Goal: Transaction & Acquisition: Purchase product/service

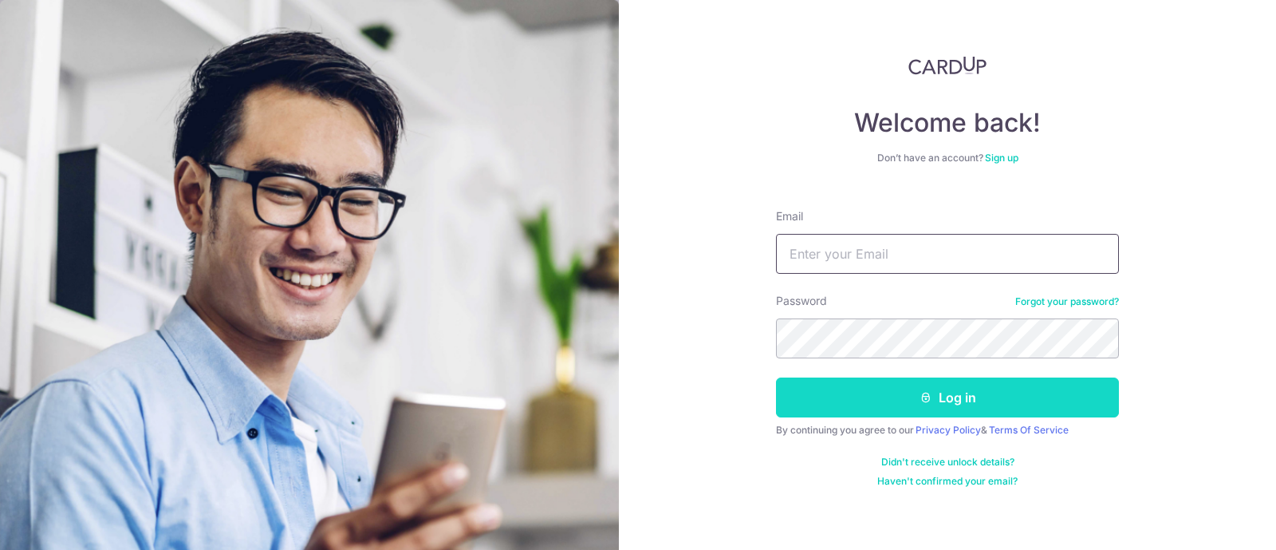
type input "[EMAIL_ADDRESS][DOMAIN_NAME]"
click at [886, 409] on button "Log in" at bounding box center [947, 397] width 343 height 40
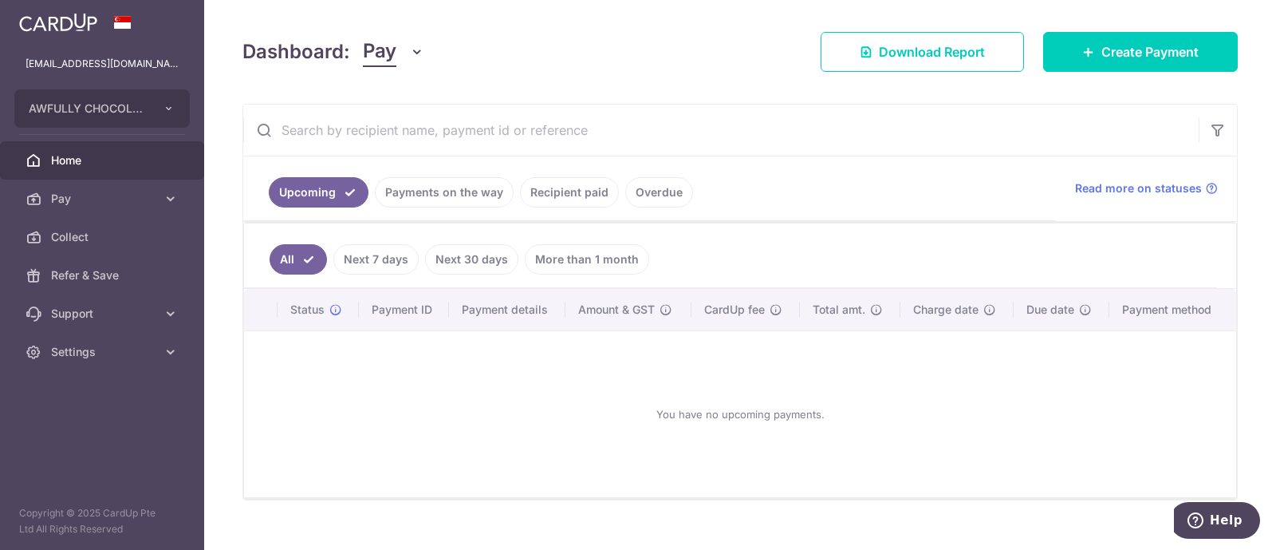
scroll to position [224, 0]
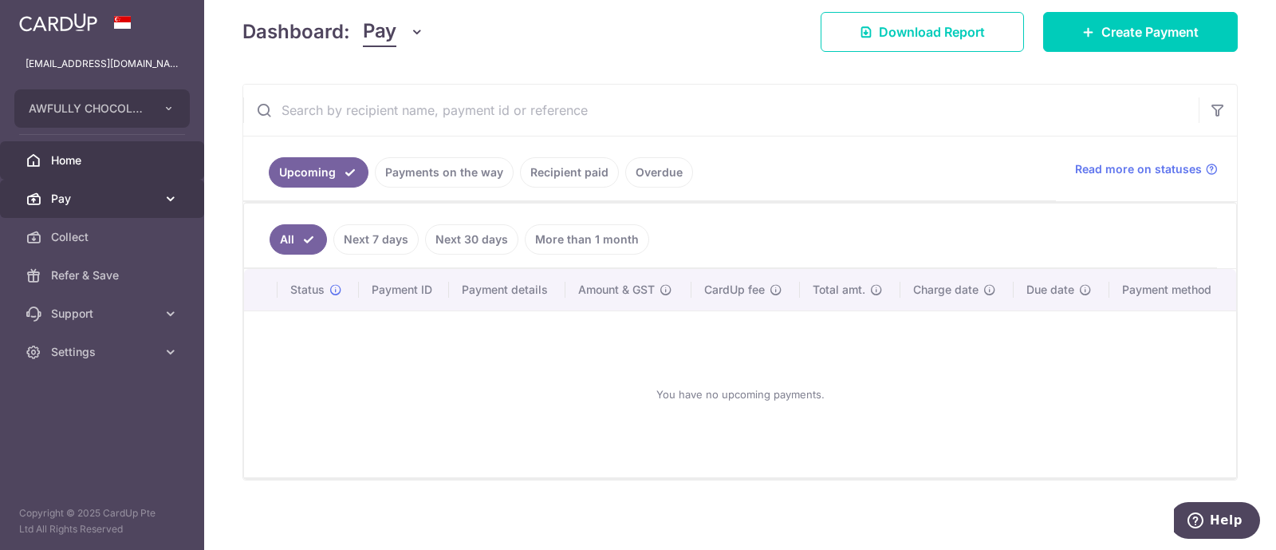
click at [135, 207] on link "Pay" at bounding box center [102, 198] width 204 height 38
click at [112, 203] on span "Pay" at bounding box center [103, 199] width 105 height 16
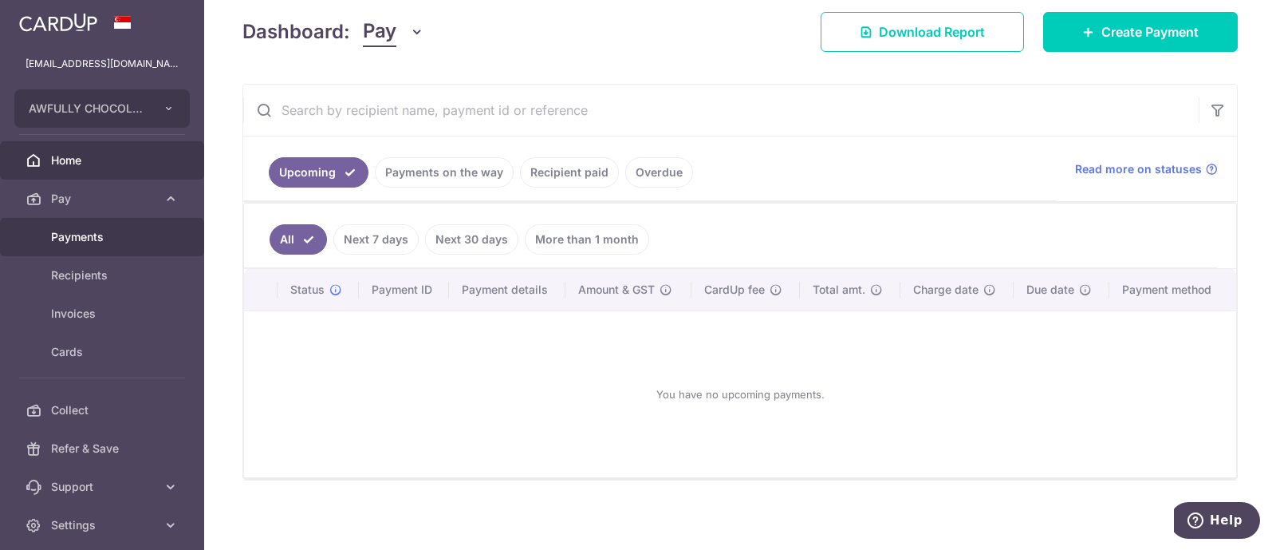
click at [105, 242] on span "Payments" at bounding box center [103, 237] width 105 height 16
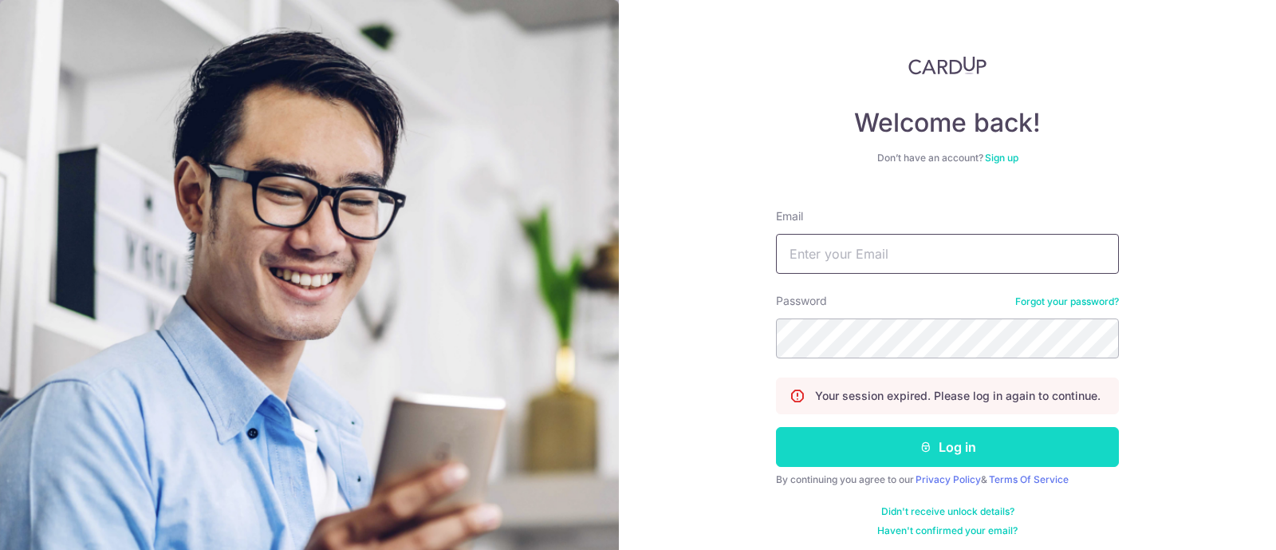
type input "[EMAIL_ADDRESS][DOMAIN_NAME]"
click at [866, 437] on button "Log in" at bounding box center [947, 447] width 343 height 40
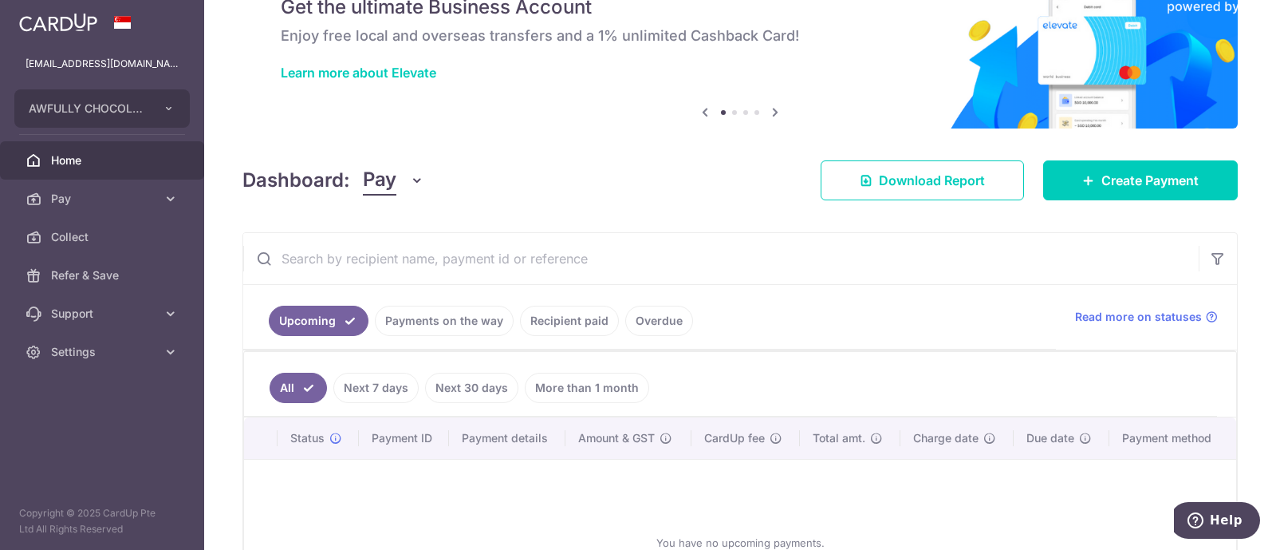
scroll to position [100, 0]
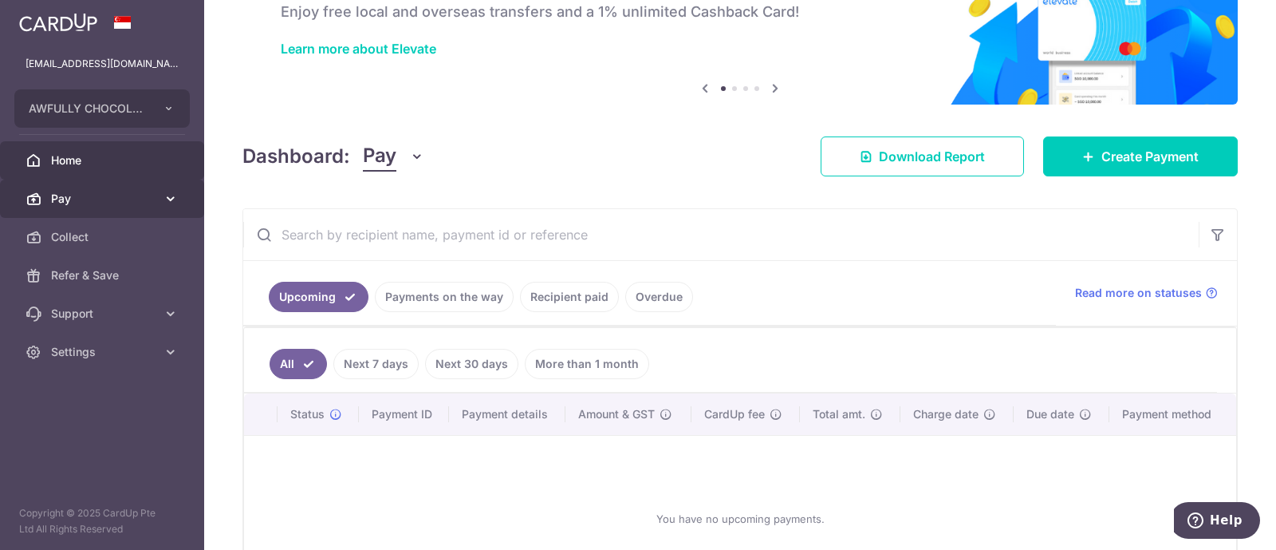
click at [148, 210] on link "Pay" at bounding box center [102, 198] width 204 height 38
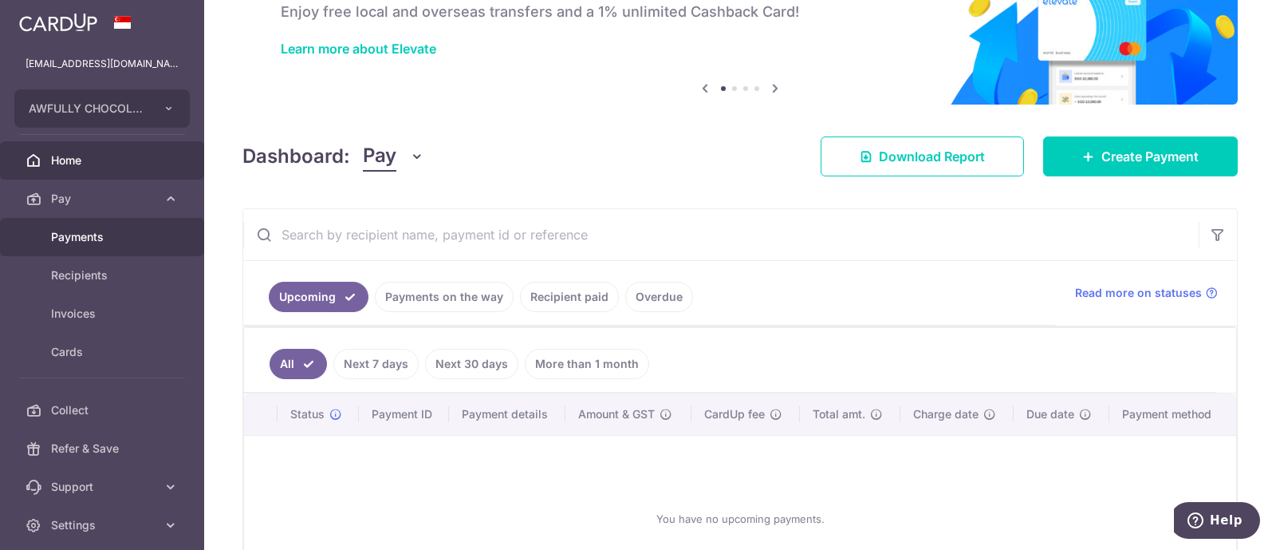
click at [125, 242] on span "Payments" at bounding box center [103, 237] width 105 height 16
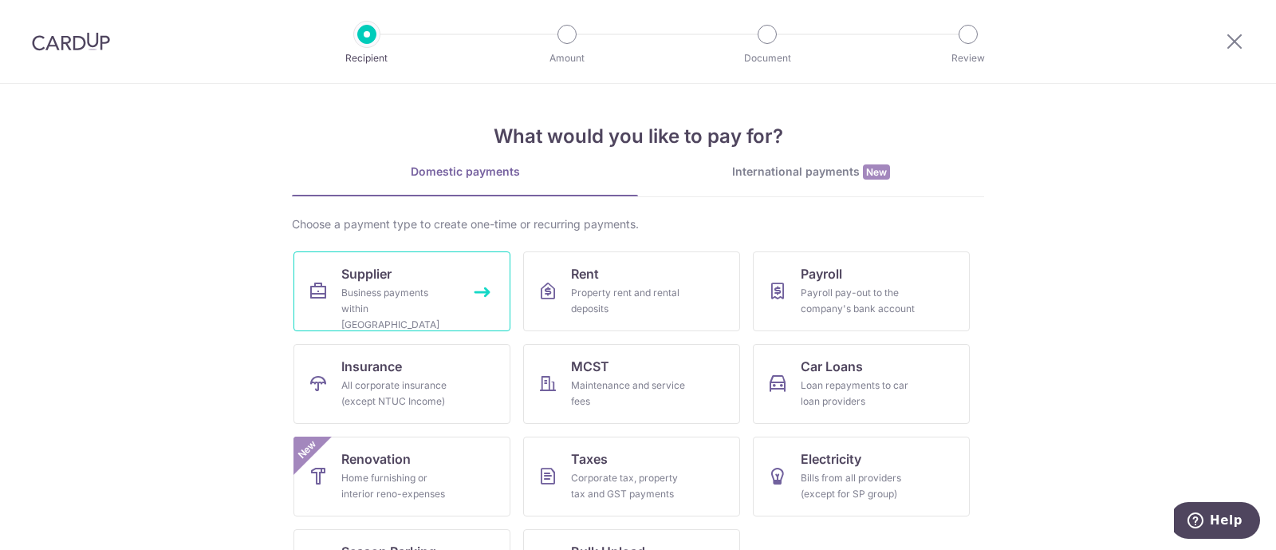
click at [396, 282] on link "Supplier Business payments within [GEOGRAPHIC_DATA]" at bounding box center [402, 291] width 217 height 80
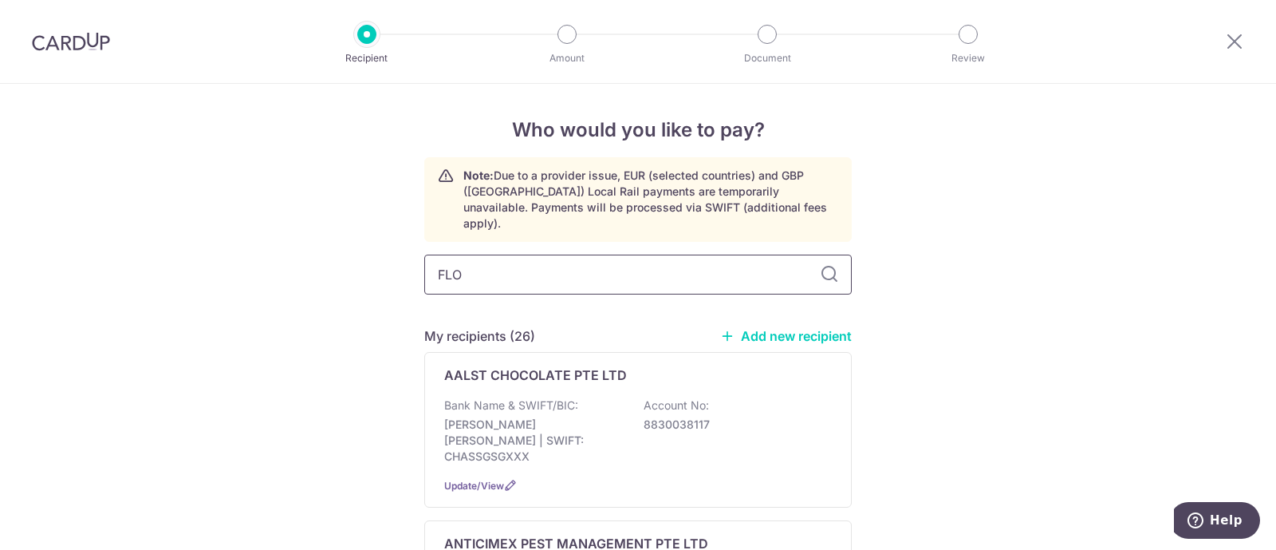
type input "FLOW"
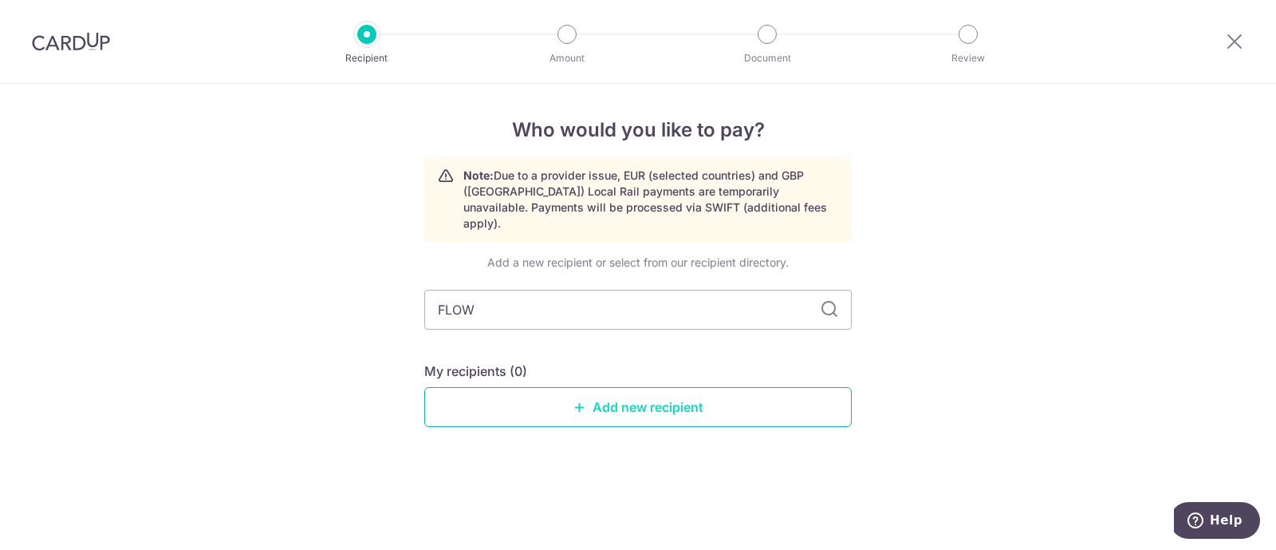
click at [539, 387] on link "Add new recipient" at bounding box center [638, 407] width 428 height 40
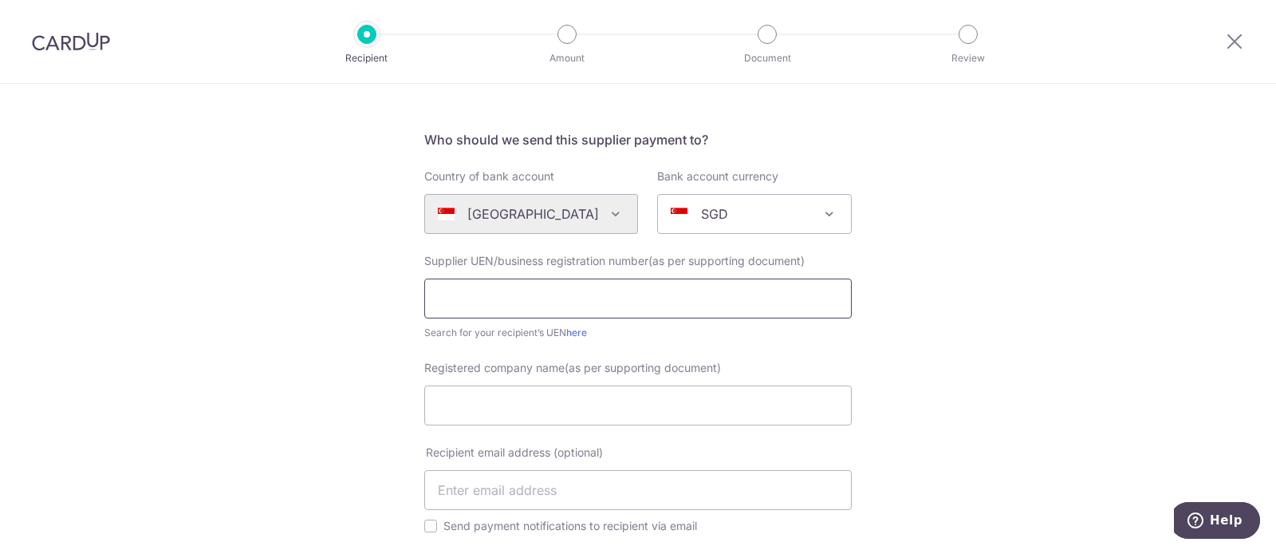
scroll to position [100, 0]
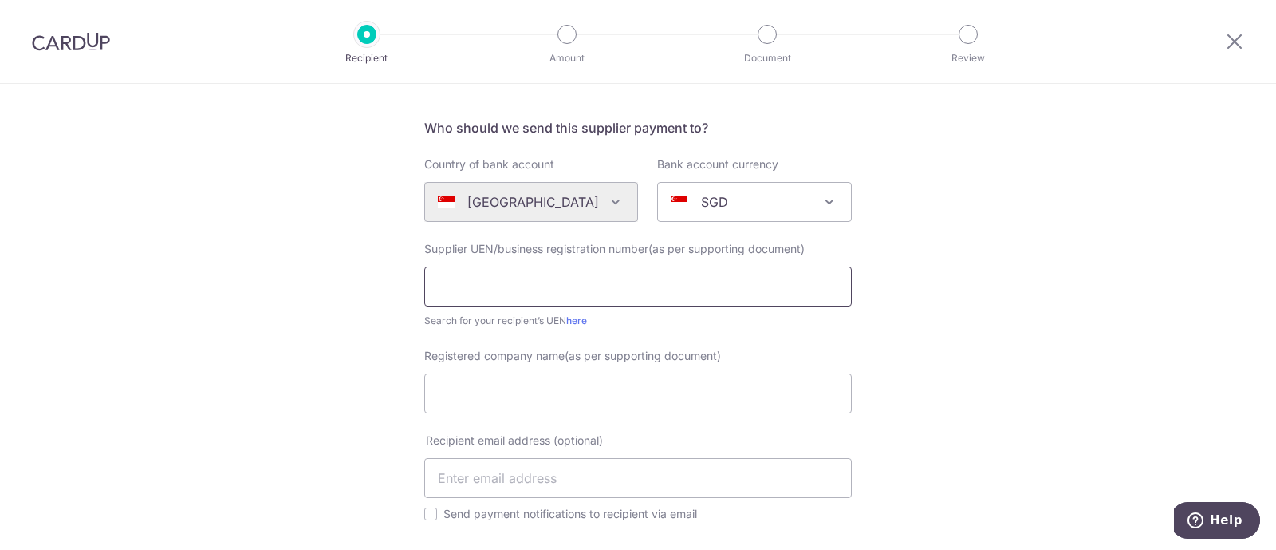
click at [516, 290] on input "text" at bounding box center [638, 286] width 428 height 40
type input "202018878K"
click at [643, 382] on input "Registered company name(as per supporting document)" at bounding box center [638, 393] width 428 height 40
type input "FLOW SERVICES PTE LTD"
click at [531, 483] on input "text" at bounding box center [638, 478] width 428 height 40
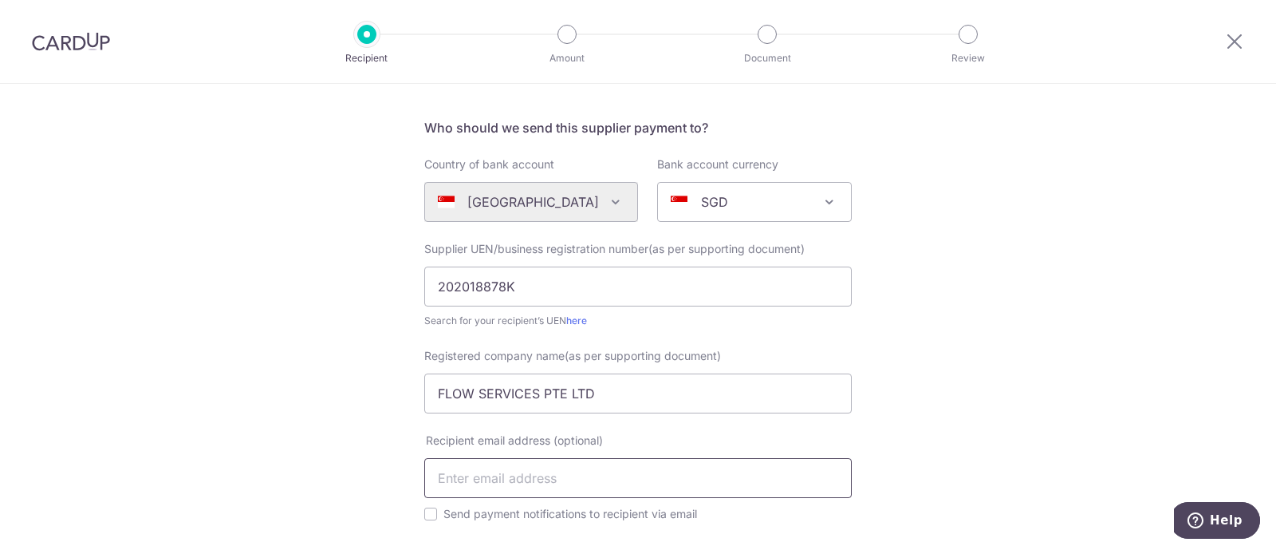
paste input "serene@flowsingapore.com"
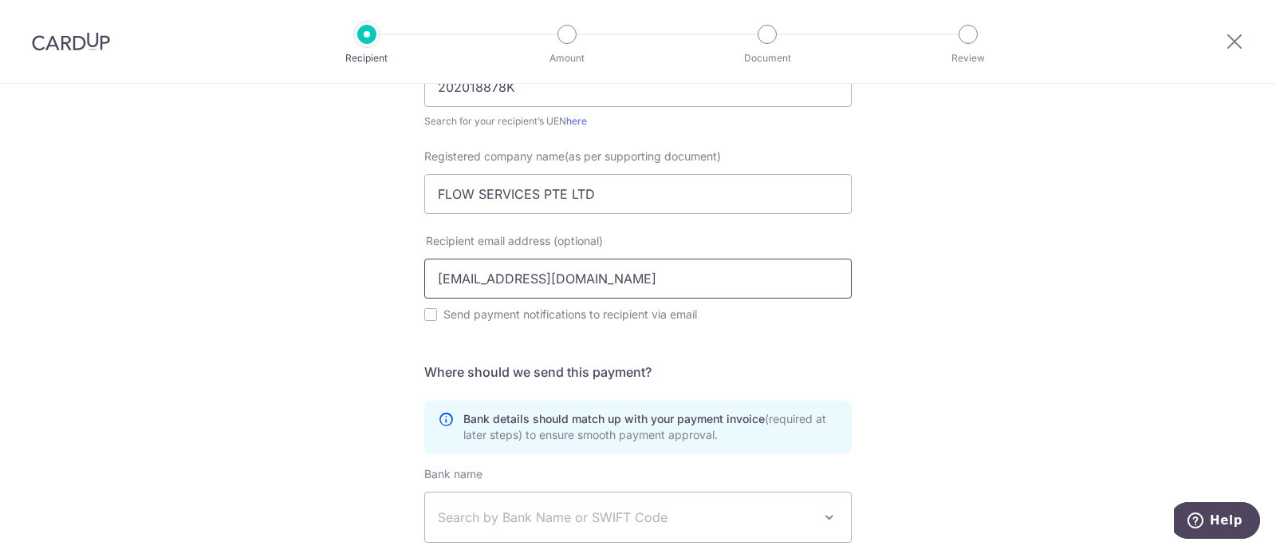
scroll to position [499, 0]
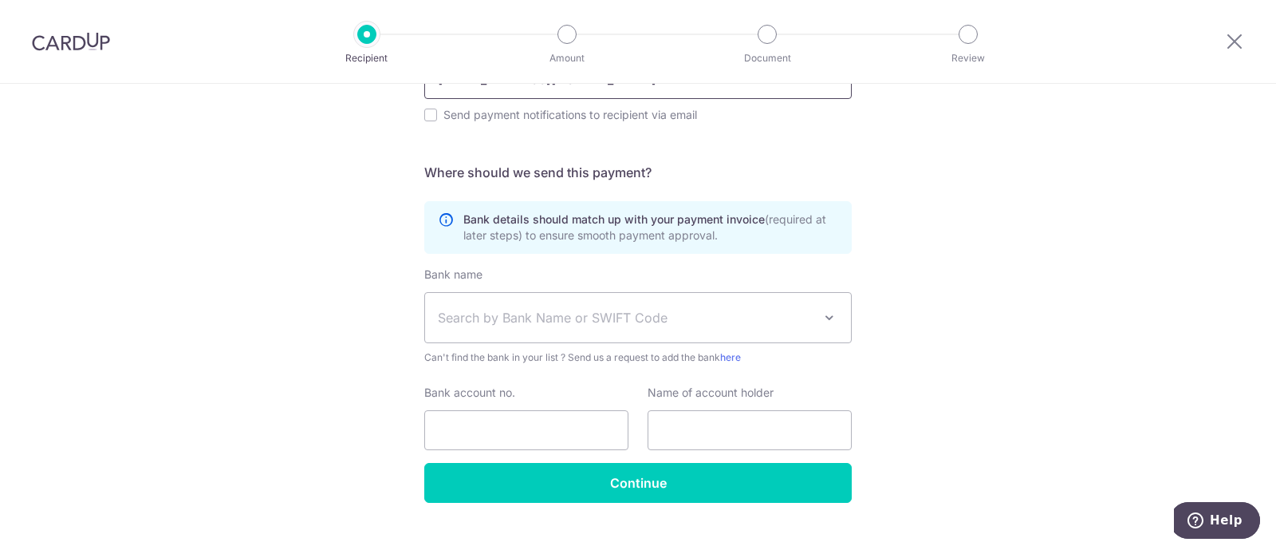
type input "serene@flowsingapore.com"
click at [565, 318] on span "Search by Bank Name or SWIFT Code" at bounding box center [625, 317] width 375 height 19
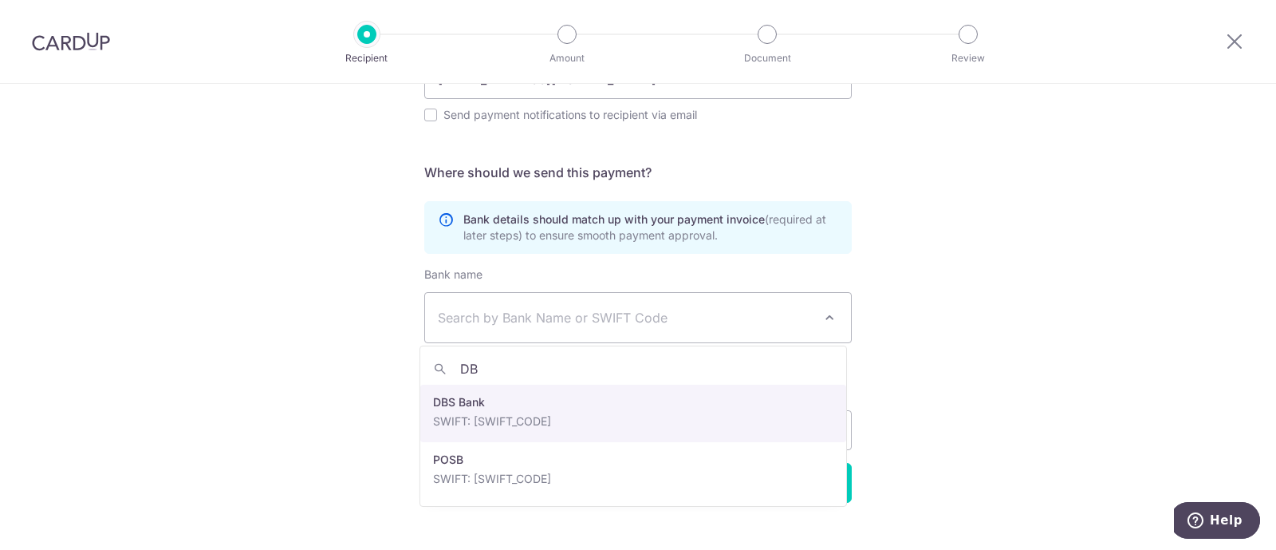
type input "DBS"
select select "6"
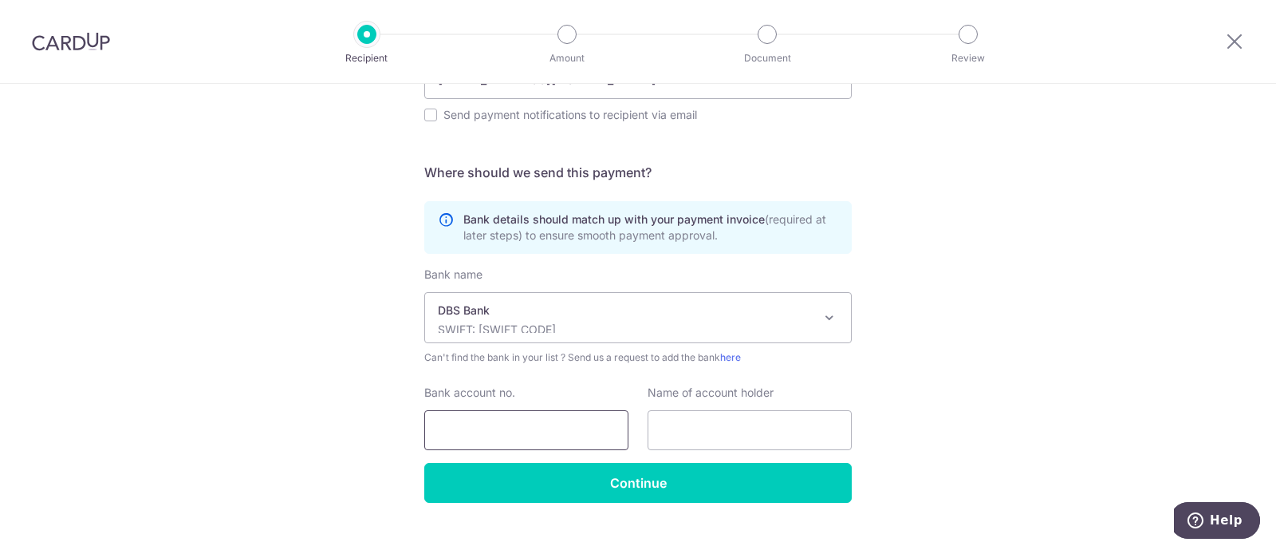
click at [495, 432] on input "Bank account no." at bounding box center [526, 430] width 204 height 40
type input "07202500532"
click at [674, 430] on input "text" at bounding box center [750, 430] width 204 height 40
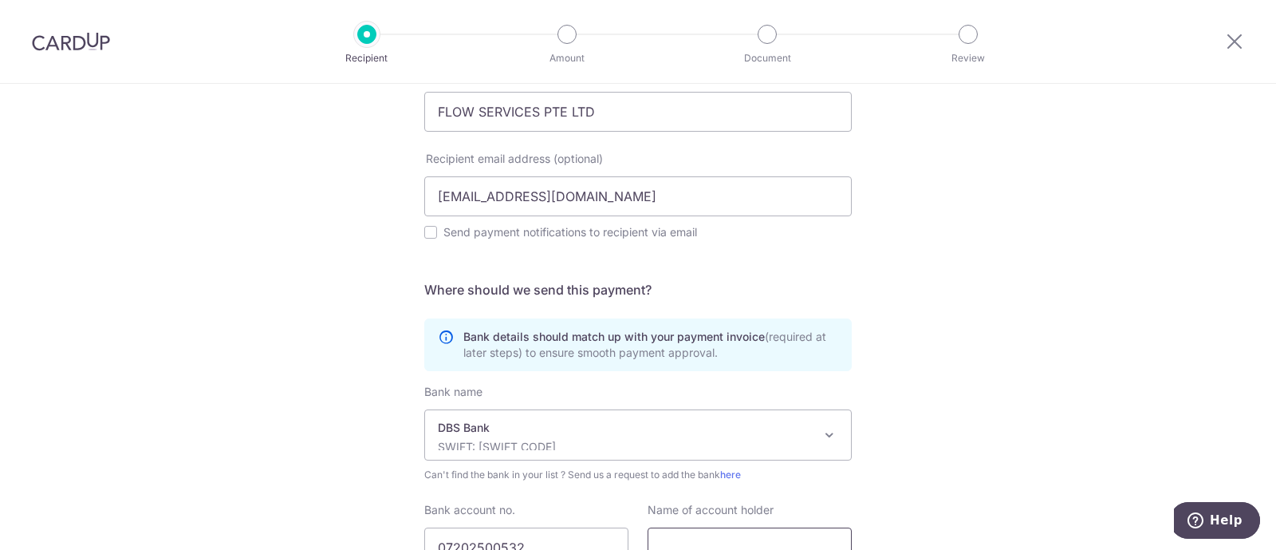
scroll to position [299, 0]
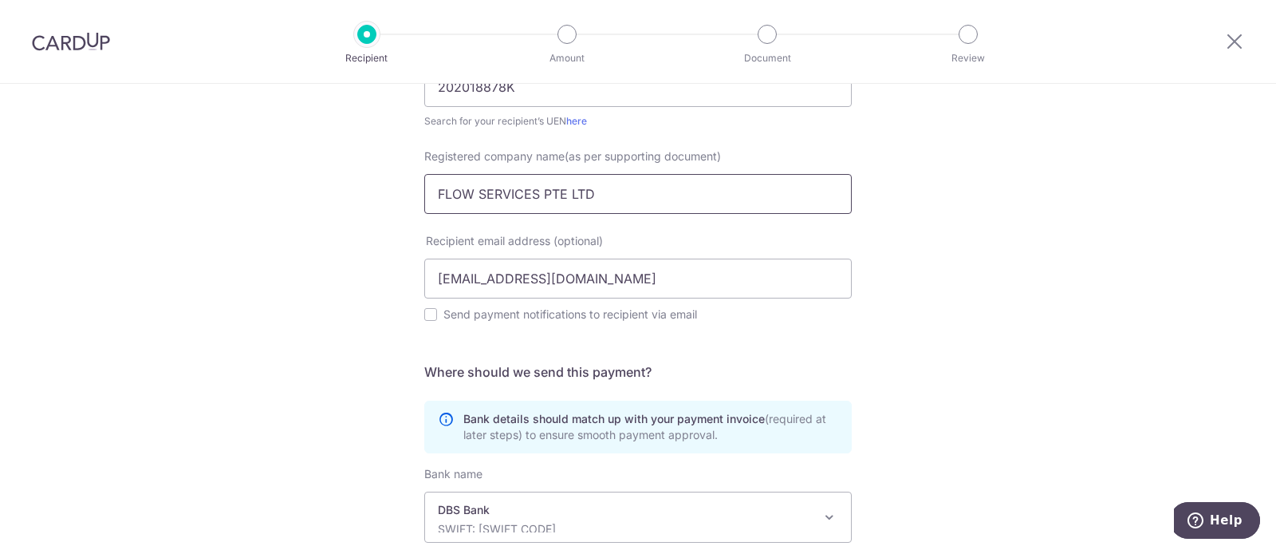
drag, startPoint x: 616, startPoint y: 184, endPoint x: 367, endPoint y: 192, distance: 249.0
click at [367, 192] on div "Who would you like to pay? Your recipient does not need a CardUp account to rec…" at bounding box center [638, 281] width 1276 height 992
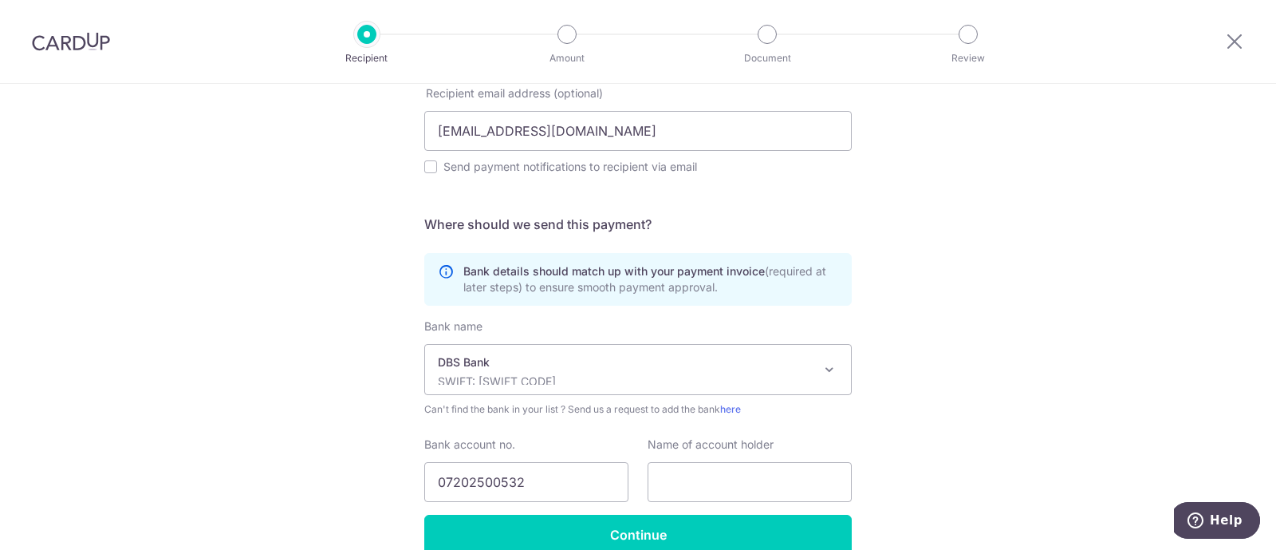
scroll to position [499, 0]
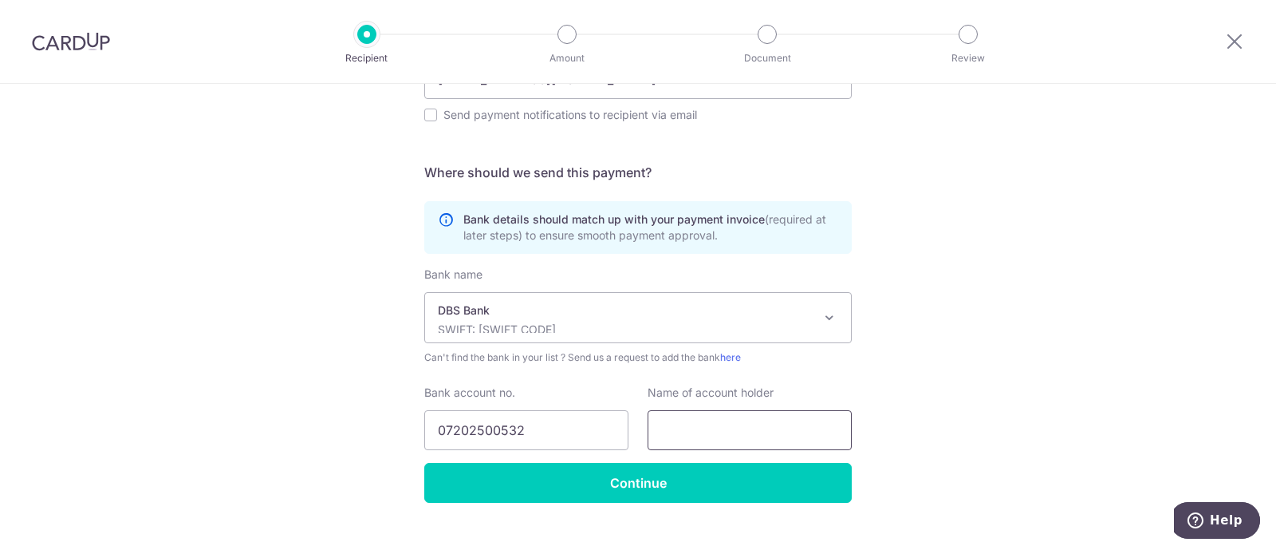
click at [697, 431] on input "text" at bounding box center [750, 430] width 204 height 40
paste input "FLOW SERVICES PTE LTD"
type input "FLOW SERVICES PTE LTD"
click at [557, 426] on input "07202500532" at bounding box center [526, 430] width 204 height 40
click at [440, 431] on input "07202500532" at bounding box center [526, 430] width 204 height 40
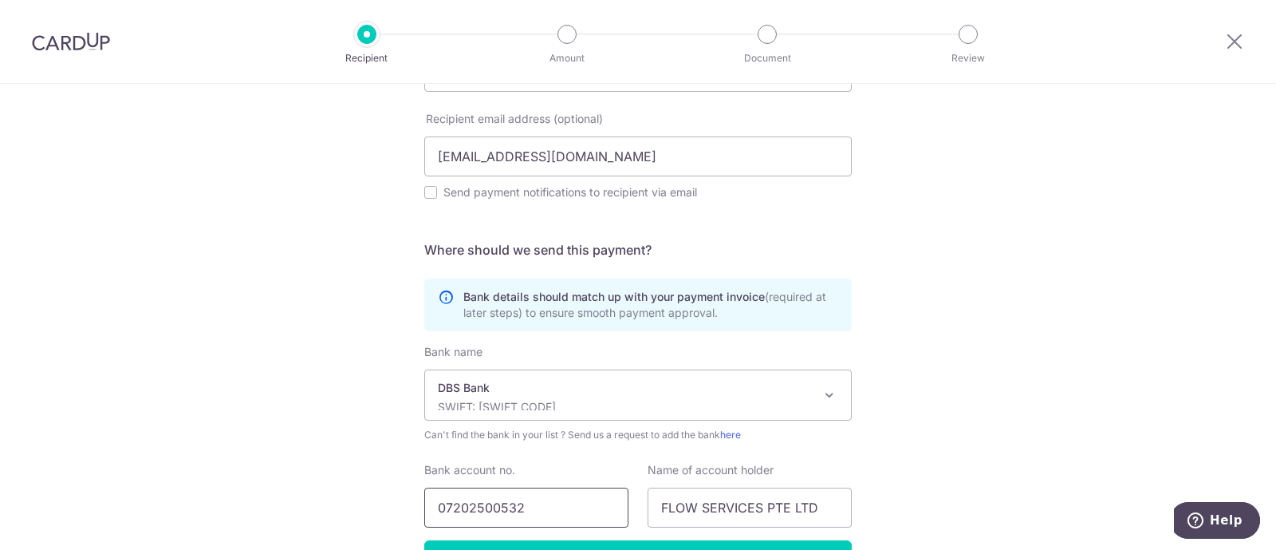
scroll to position [525, 0]
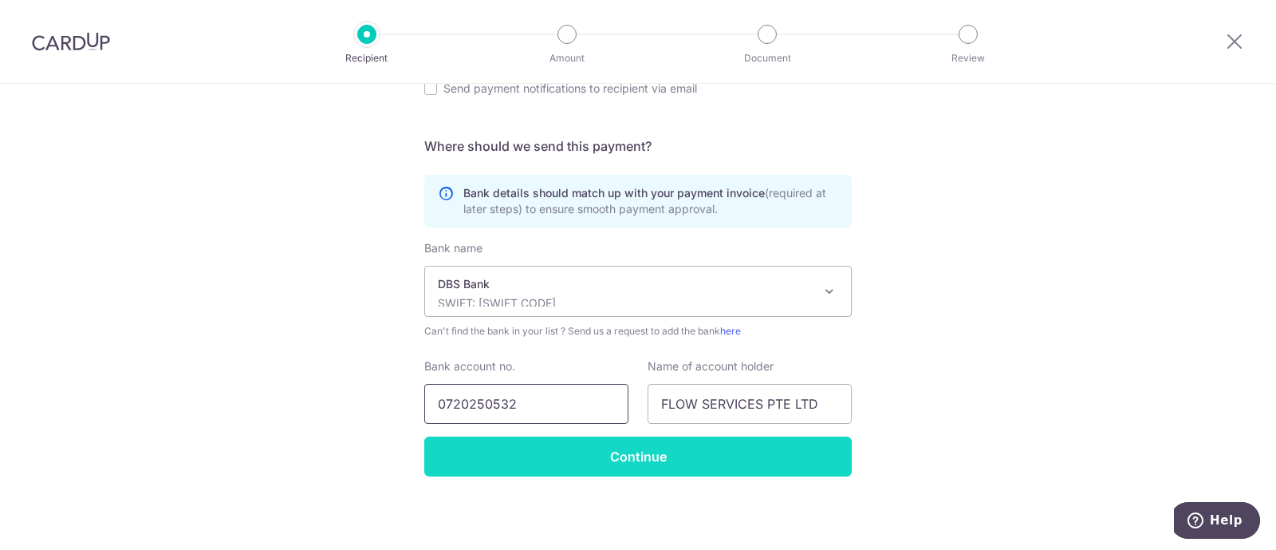
type input "0720250532"
click at [682, 442] on input "Continue" at bounding box center [638, 456] width 428 height 40
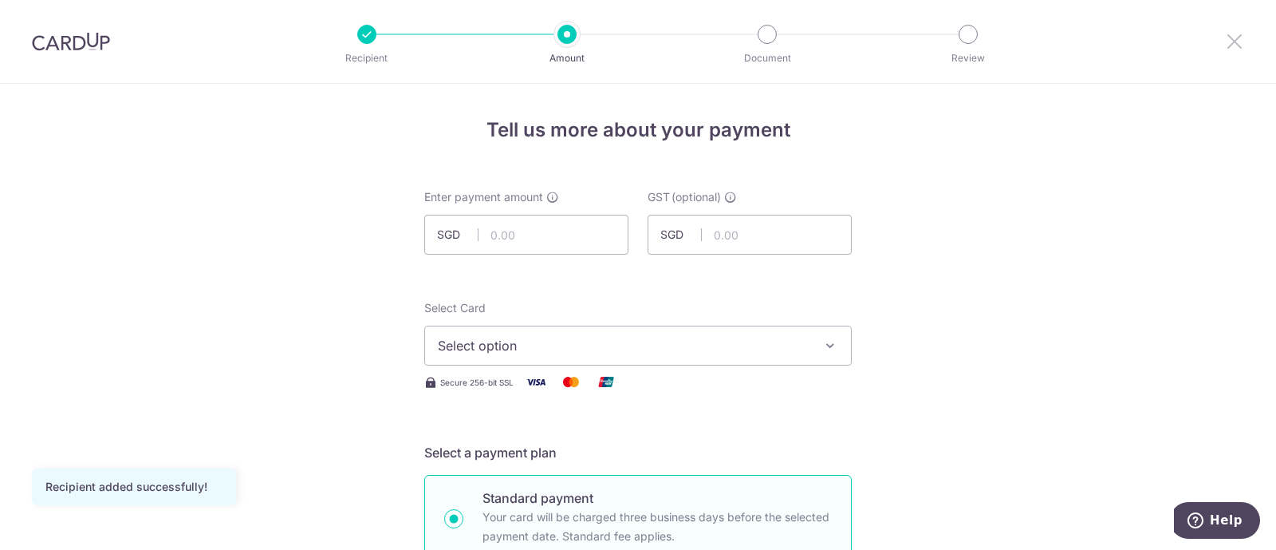
click at [1237, 40] on icon at bounding box center [1234, 41] width 19 height 20
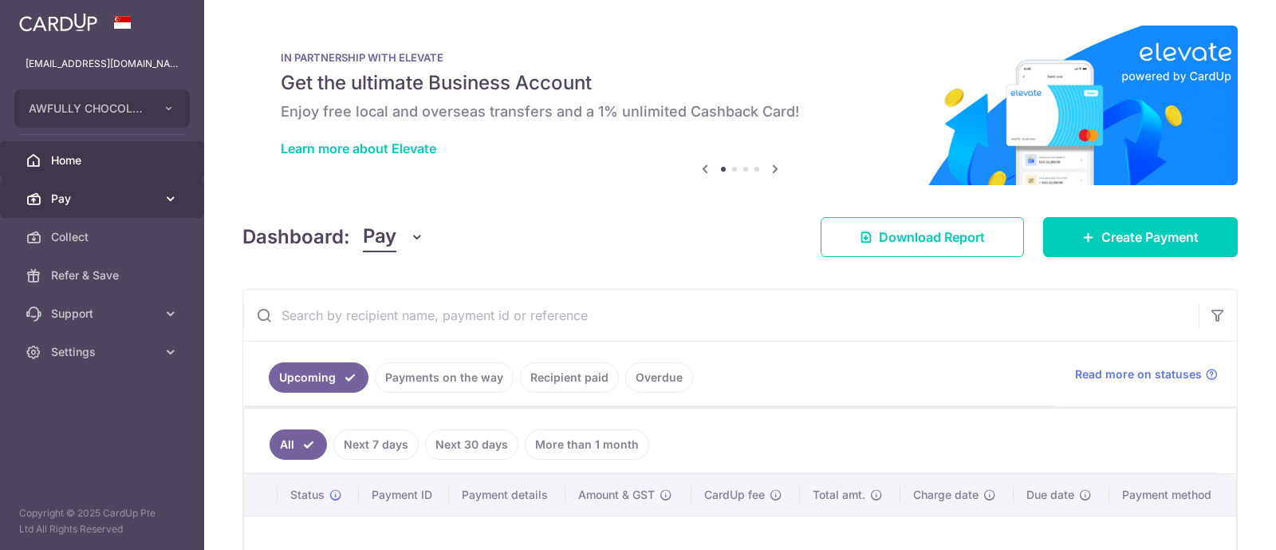
click at [132, 195] on span "Pay" at bounding box center [103, 199] width 105 height 16
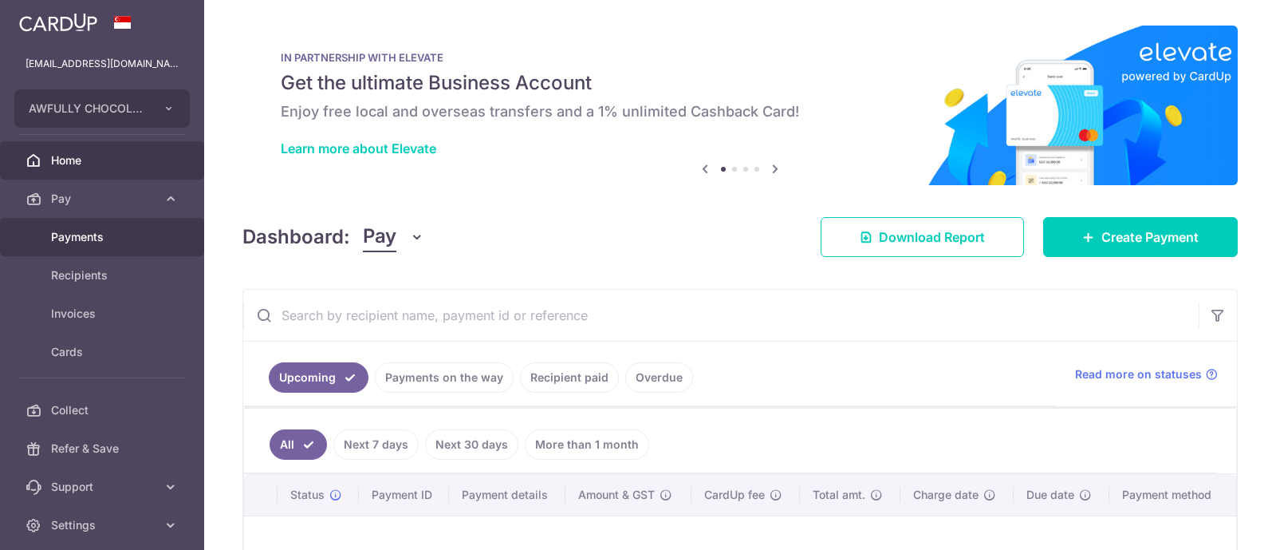
click at [124, 237] on span "Payments" at bounding box center [103, 237] width 105 height 16
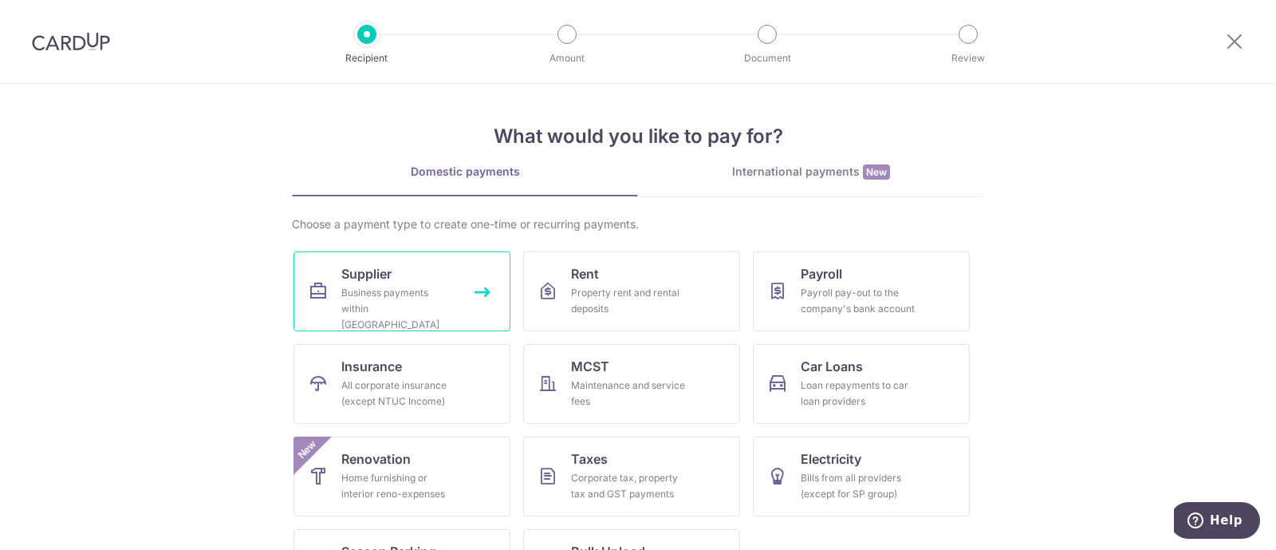
click at [385, 282] on link "Supplier Business payments within [GEOGRAPHIC_DATA]" at bounding box center [402, 291] width 217 height 80
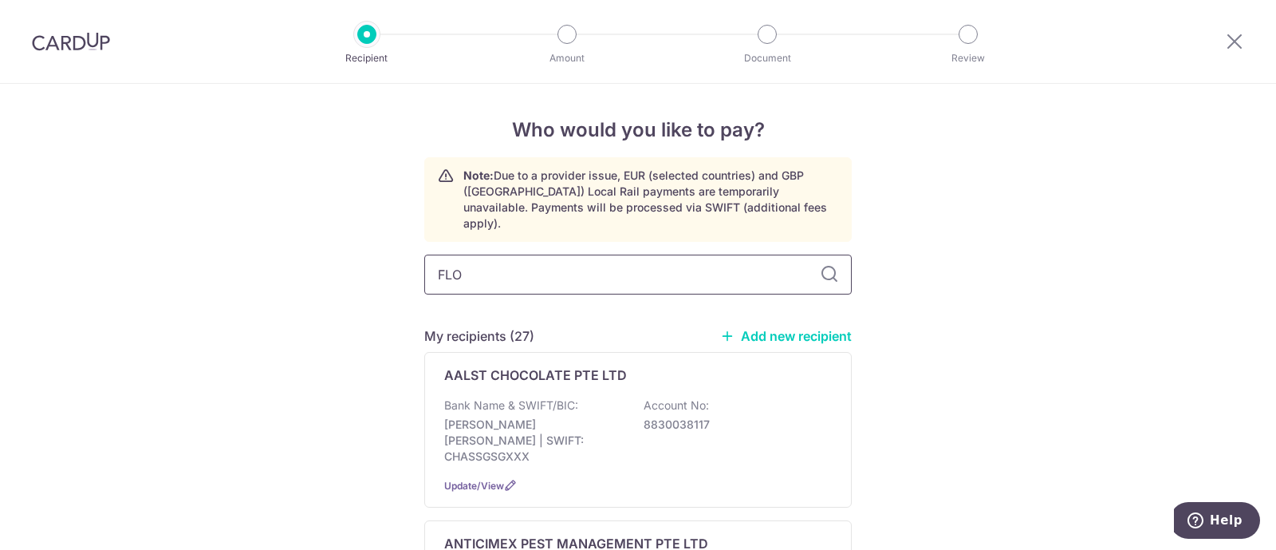
type input "FLOW"
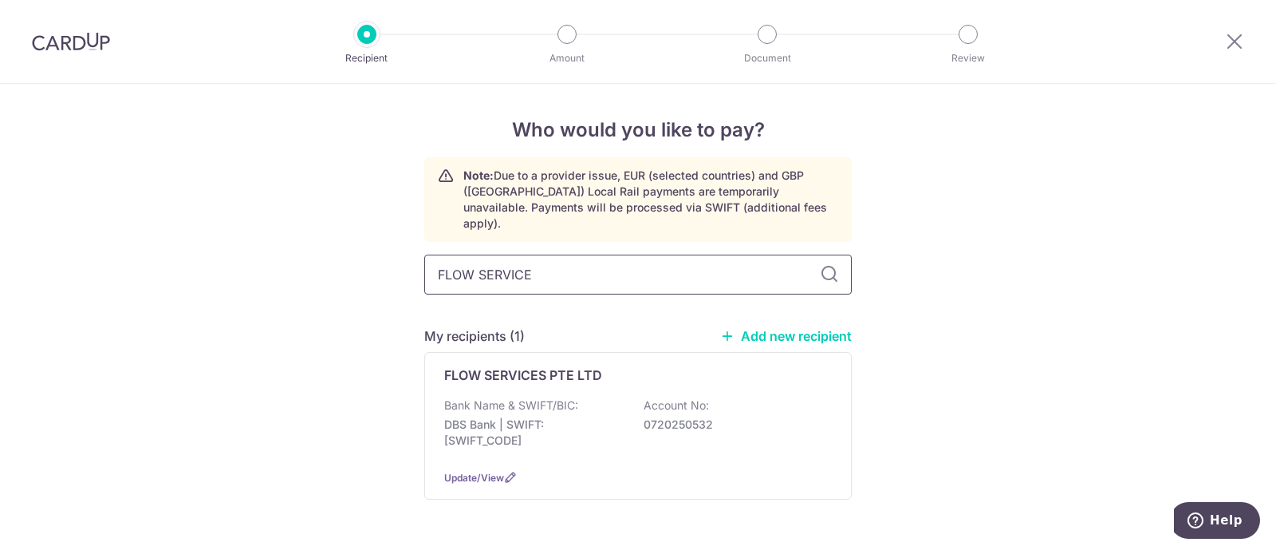
type input "FLOW SERVICES"
click at [1234, 42] on icon at bounding box center [1234, 41] width 19 height 20
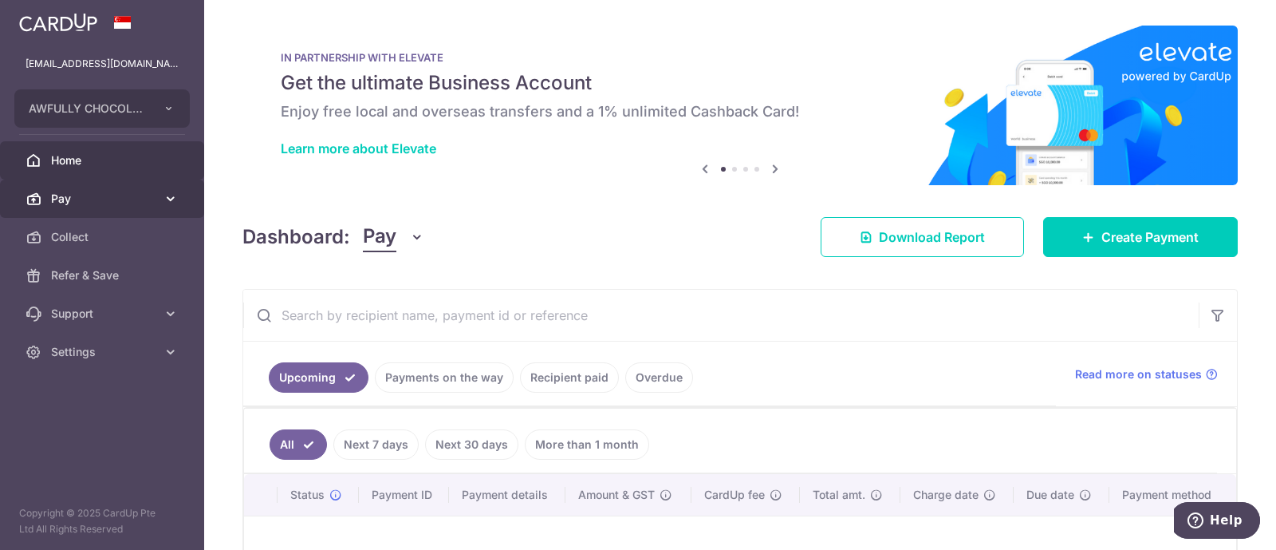
click at [168, 197] on icon at bounding box center [171, 199] width 16 height 16
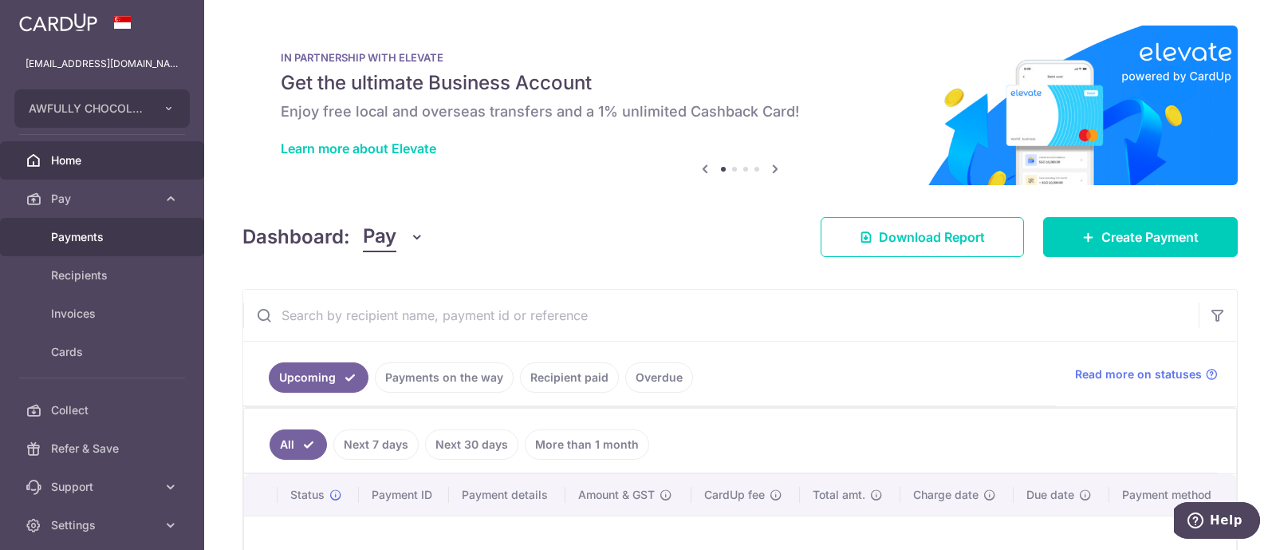
click at [136, 243] on span "Payments" at bounding box center [103, 237] width 105 height 16
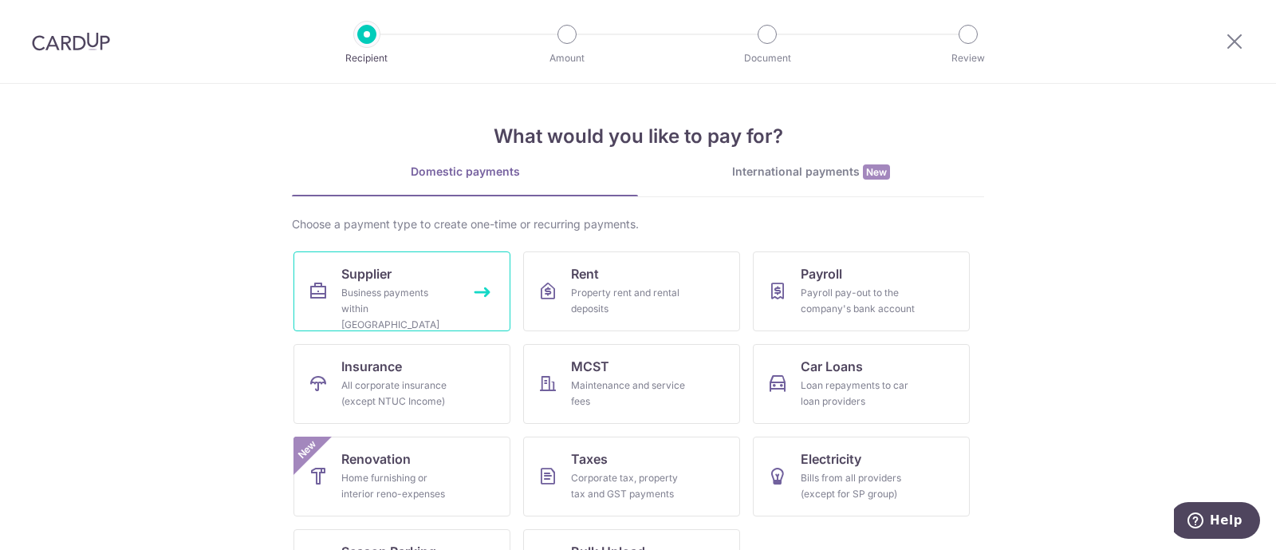
click at [411, 288] on div "Business payments within [GEOGRAPHIC_DATA]" at bounding box center [398, 309] width 115 height 48
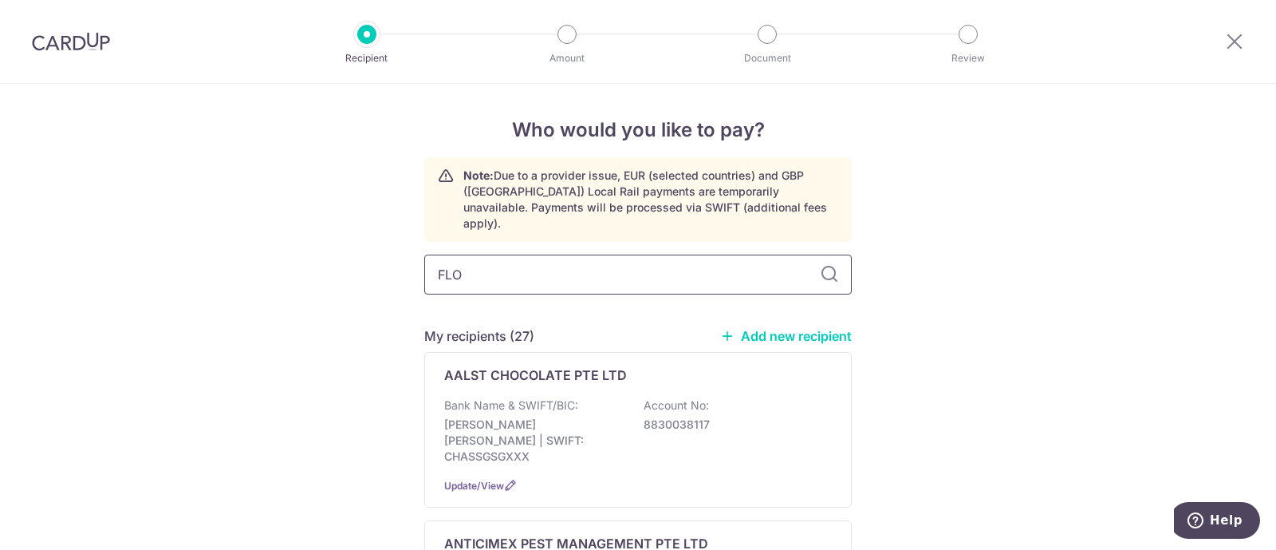
type input "FLOW"
click at [1241, 35] on icon at bounding box center [1234, 41] width 19 height 20
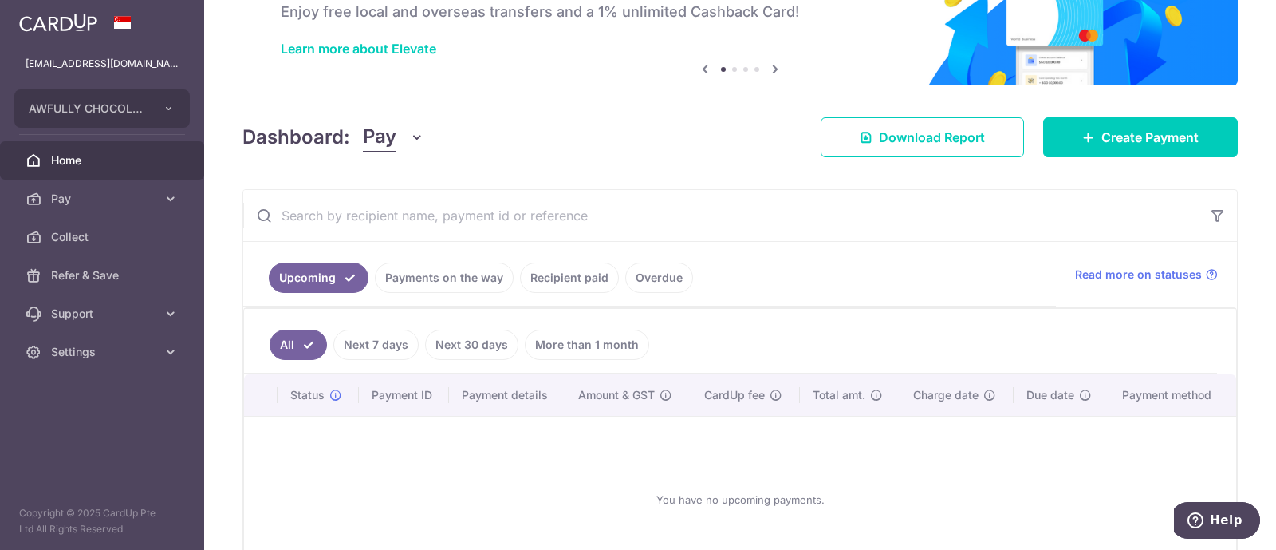
scroll to position [199, 0]
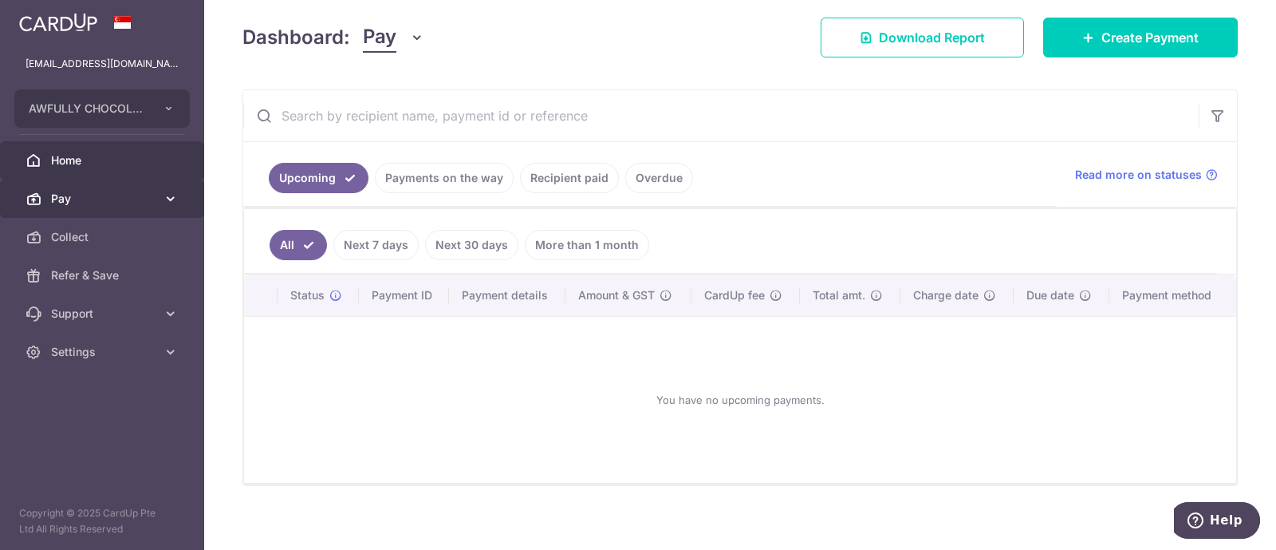
click at [119, 180] on link "Pay" at bounding box center [102, 198] width 204 height 38
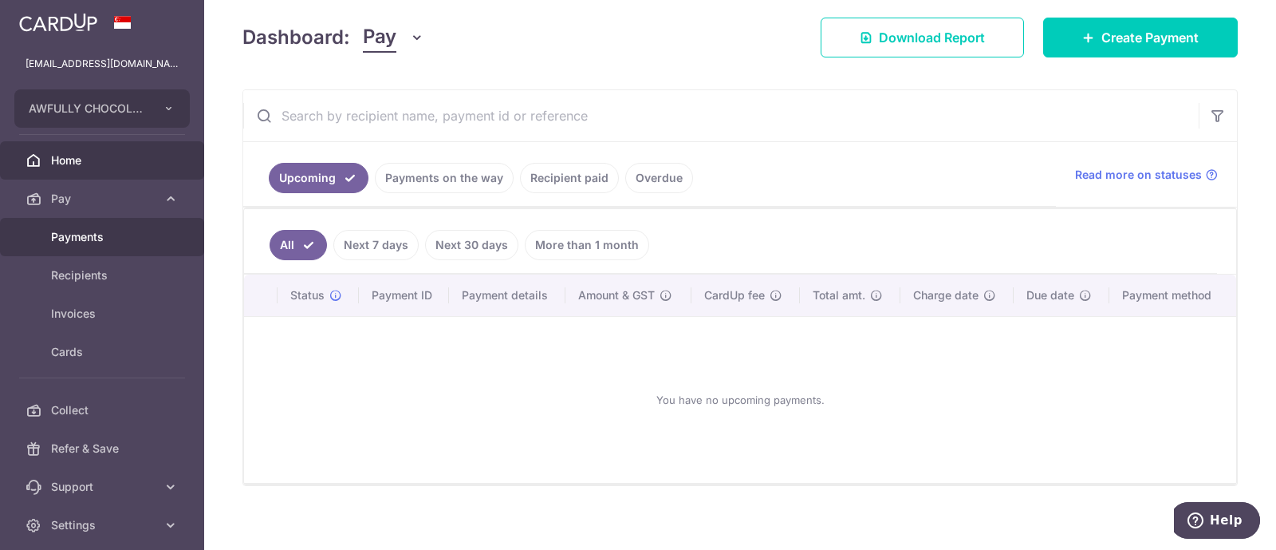
click at [88, 231] on span "Payments" at bounding box center [103, 237] width 105 height 16
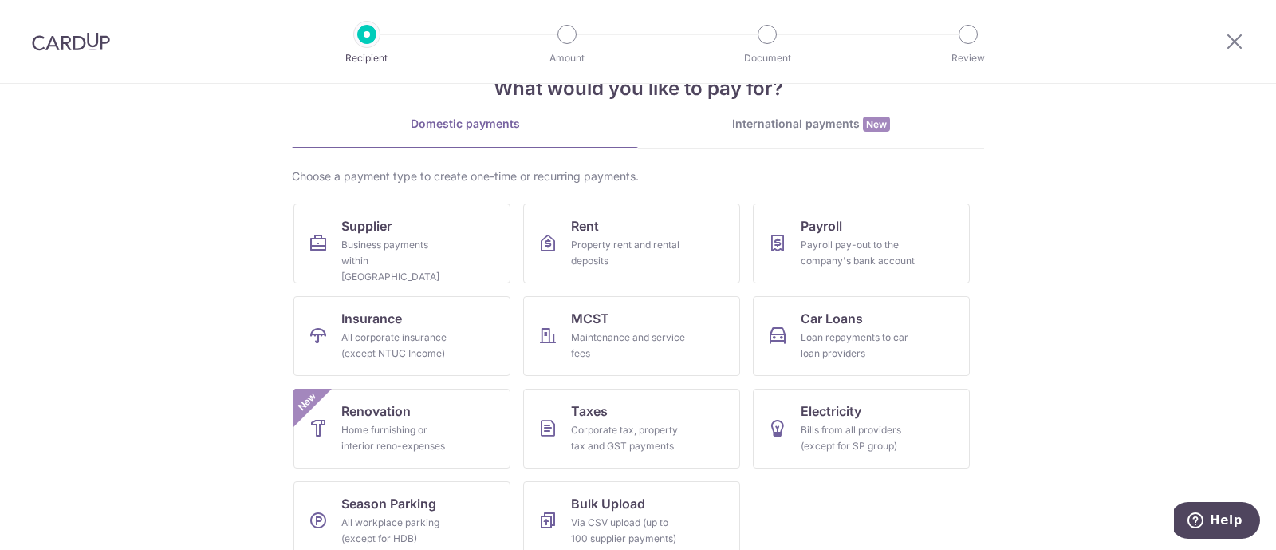
scroll to position [71, 0]
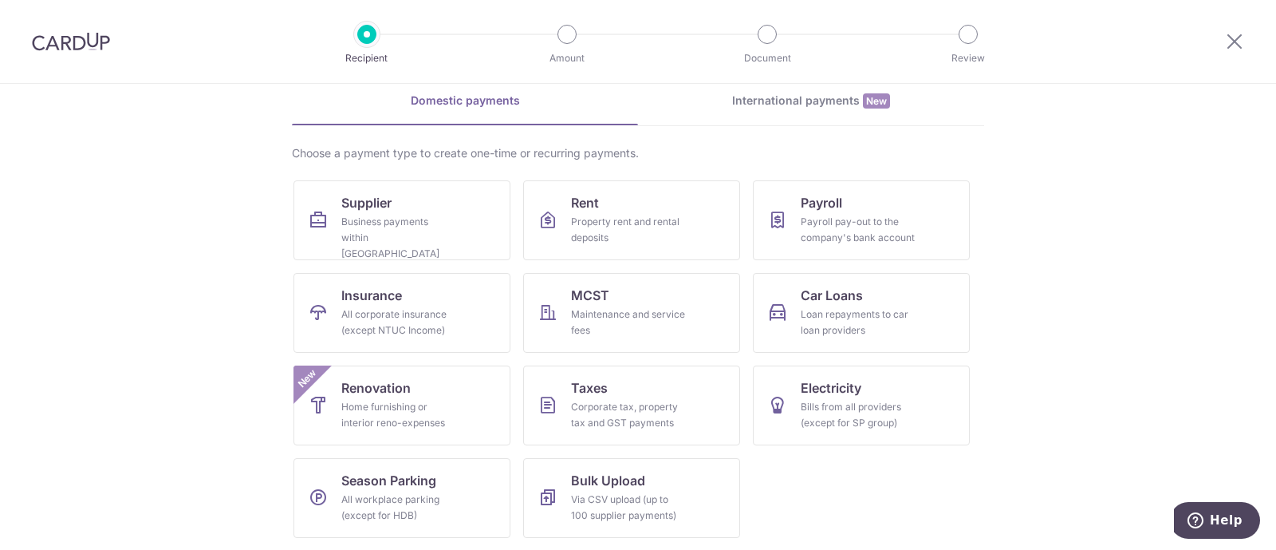
click at [1245, 45] on div at bounding box center [1234, 41] width 83 height 83
click at [1236, 45] on icon at bounding box center [1234, 41] width 19 height 20
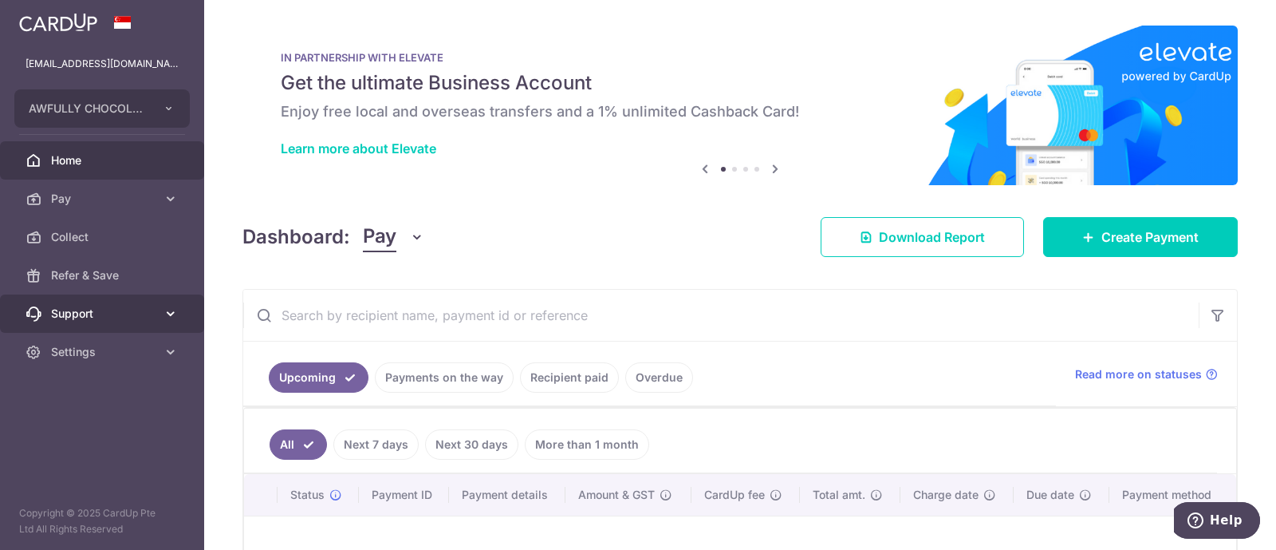
click at [132, 315] on span "Support" at bounding box center [103, 314] width 105 height 16
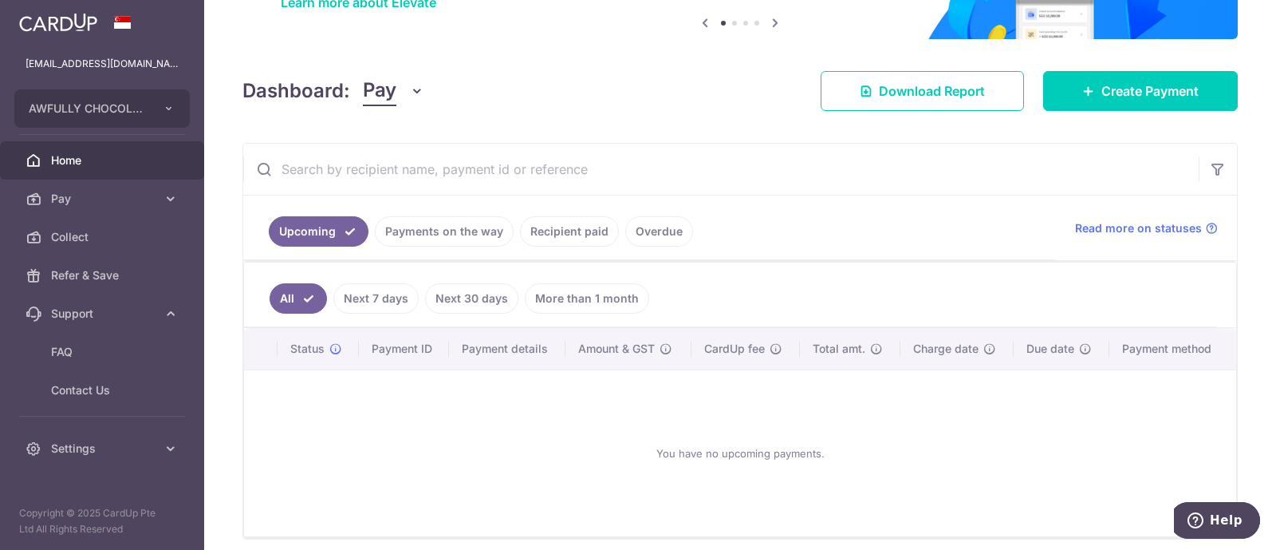
scroll to position [204, 0]
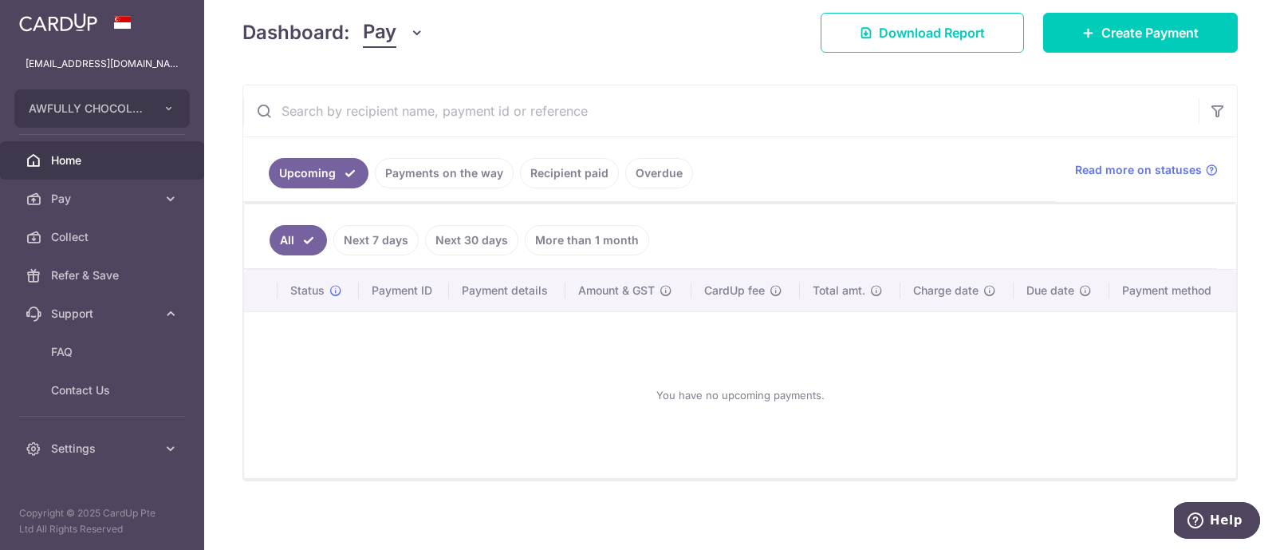
click at [555, 172] on link "Recipient paid" at bounding box center [569, 173] width 99 height 30
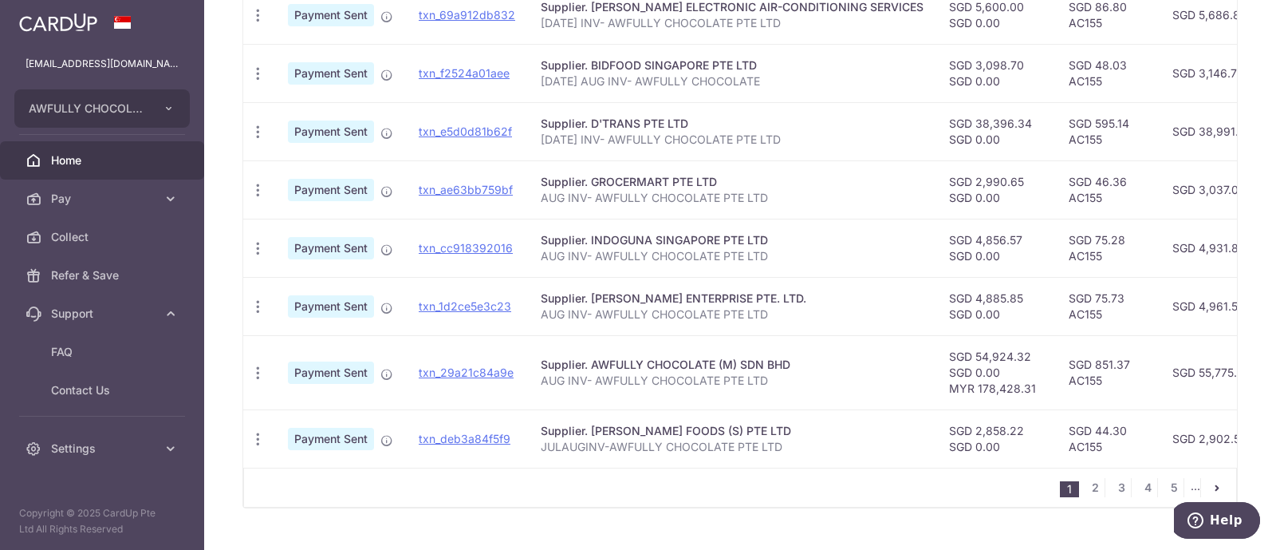
scroll to position [603, 0]
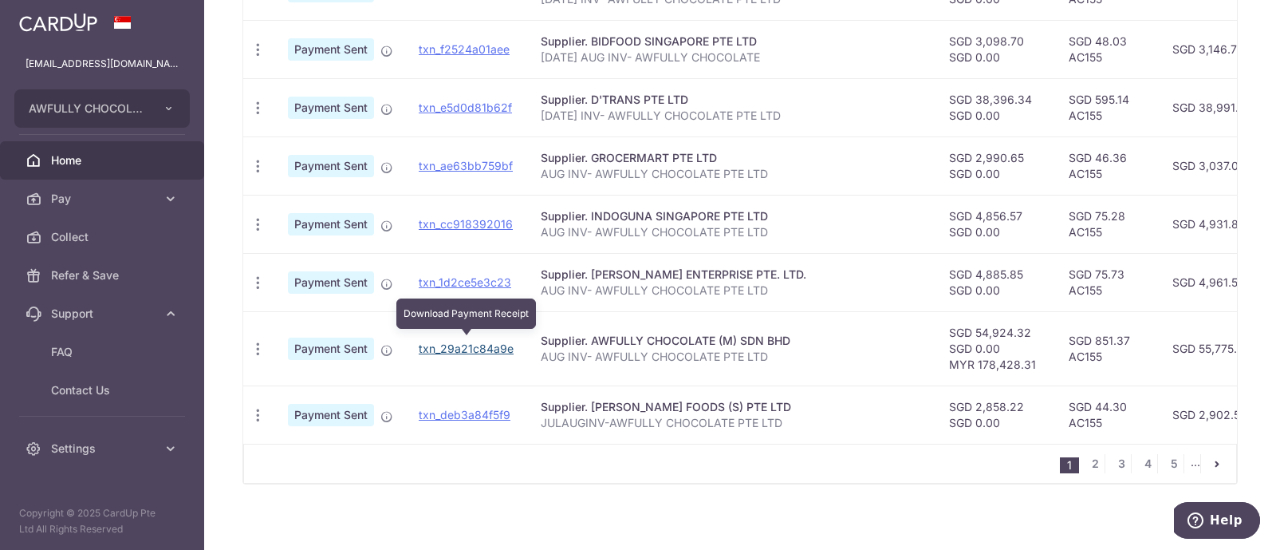
click at [471, 347] on link "txn_29a21c84a9e" at bounding box center [466, 348] width 95 height 14
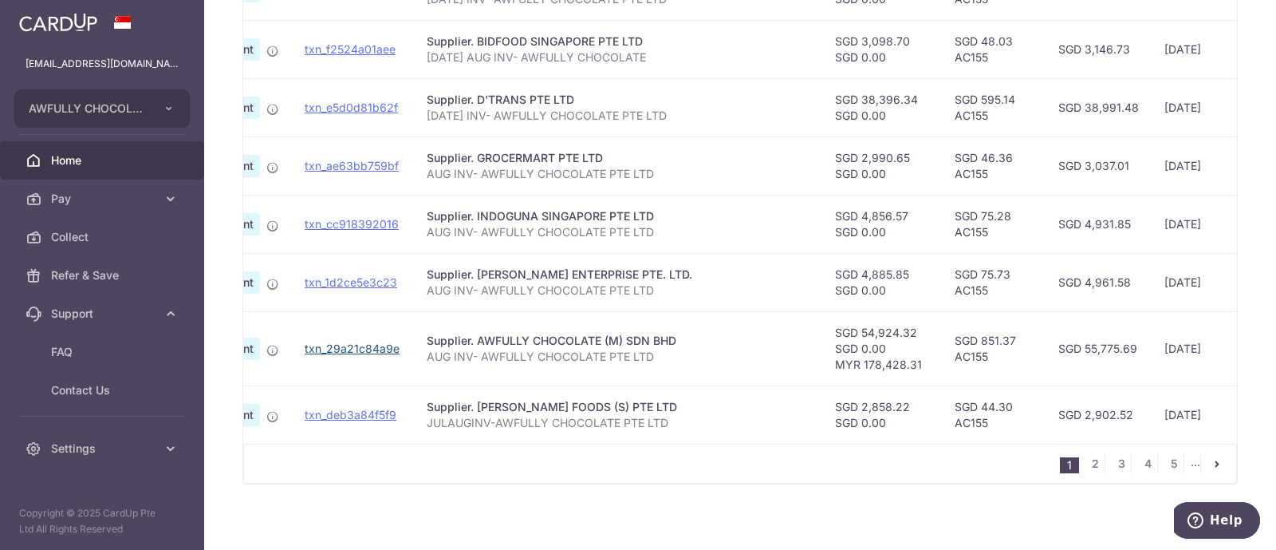
scroll to position [0, 0]
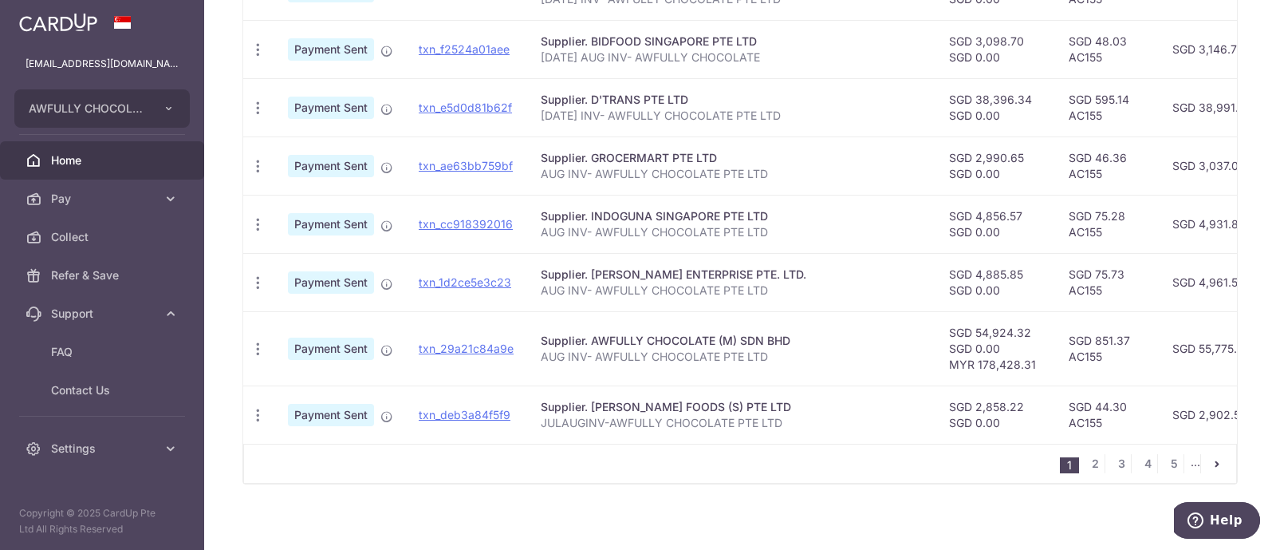
click at [619, 466] on div "1 2 3 4 5 ..." at bounding box center [740, 464] width 994 height 40
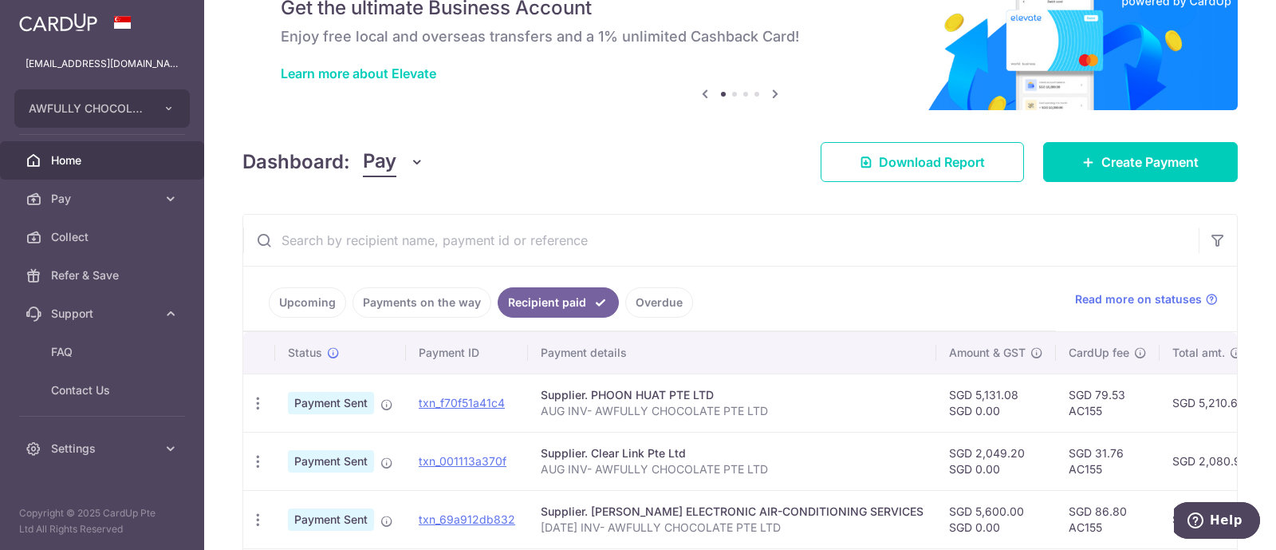
scroll to position [5, 0]
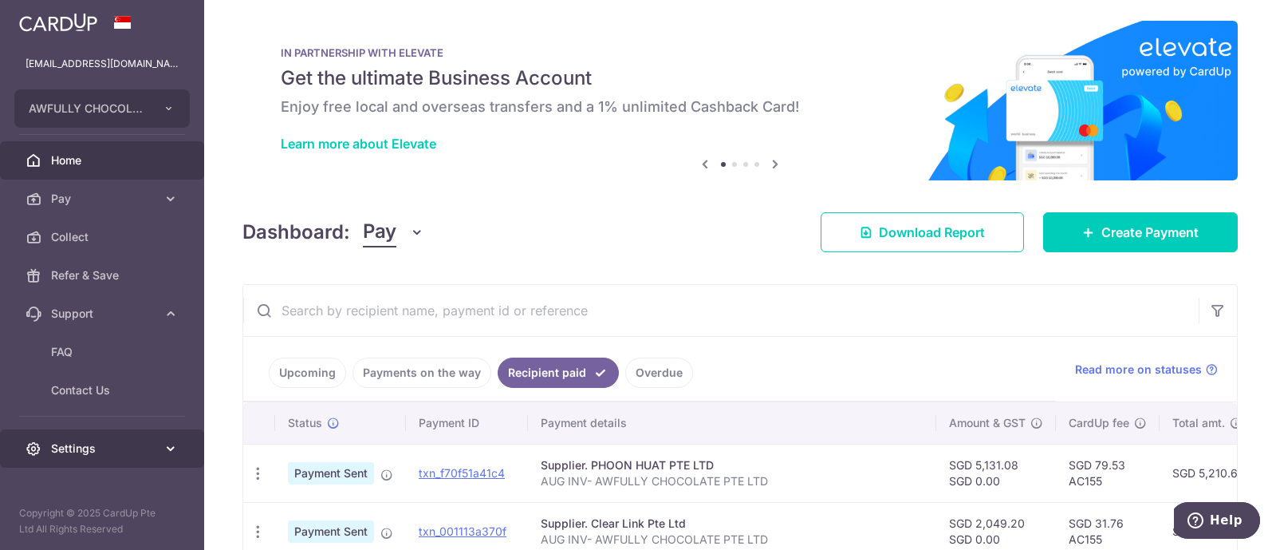
click at [42, 463] on link "Settings" at bounding box center [102, 448] width 204 height 38
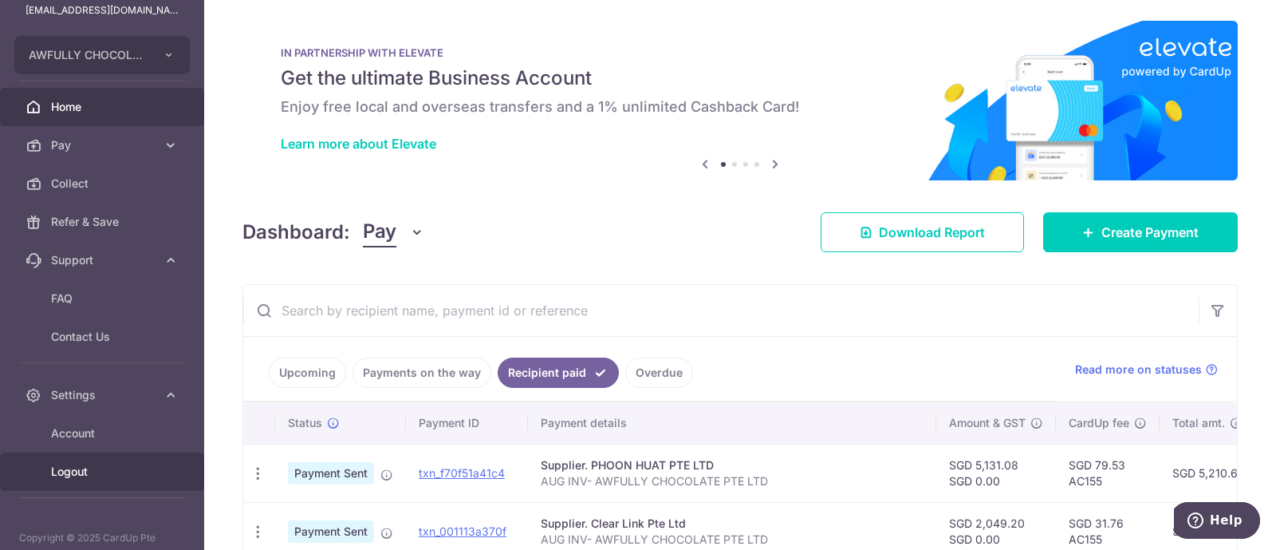
scroll to position [77, 0]
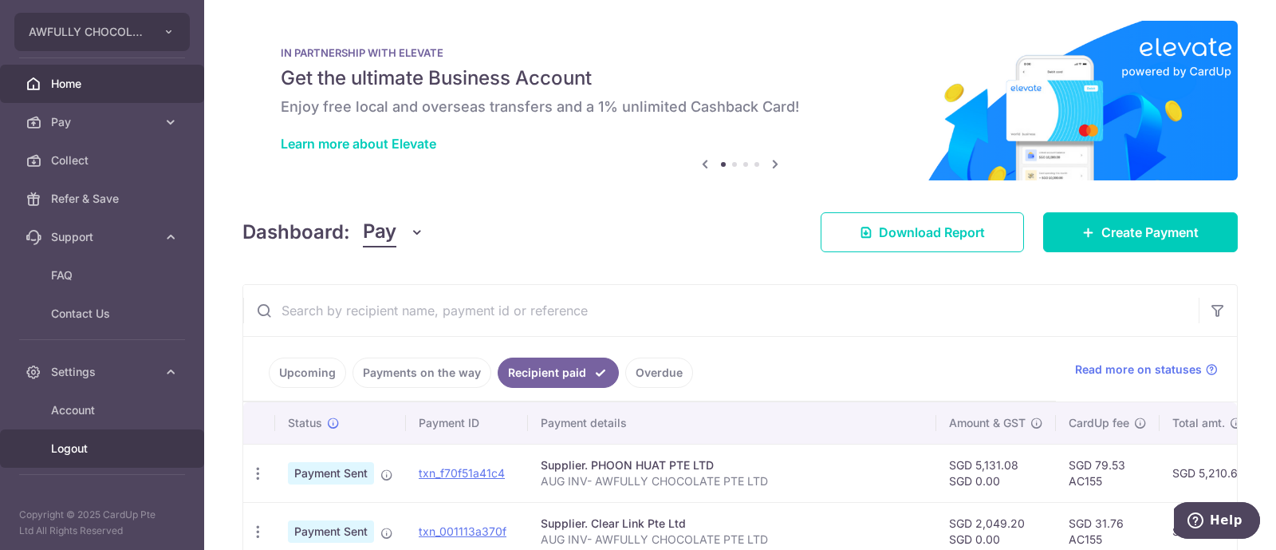
click at [92, 449] on span "Logout" at bounding box center [103, 448] width 105 height 16
